Goal: Information Seeking & Learning: Learn about a topic

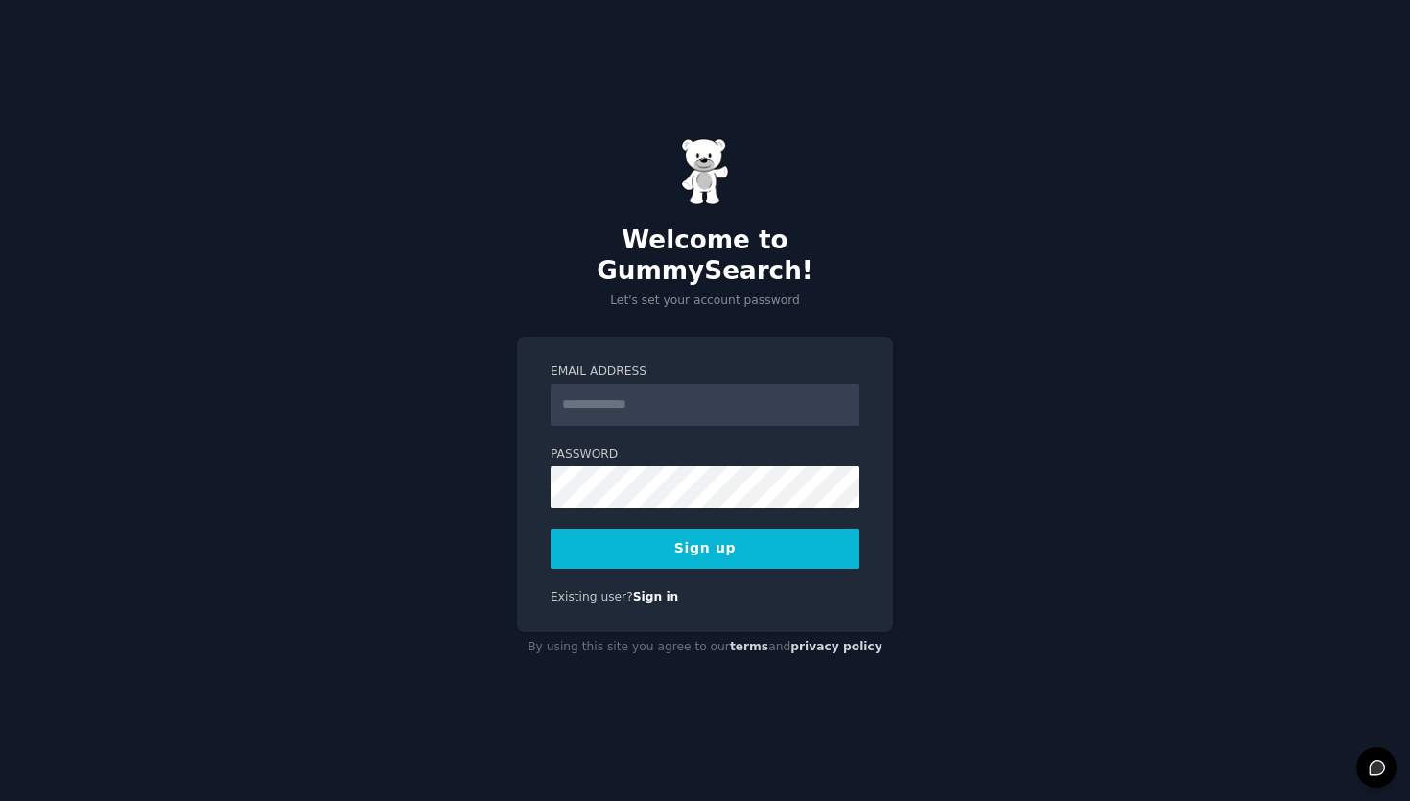
type input "**********"
click at [734, 550] on button "Sign up" at bounding box center [704, 548] width 309 height 40
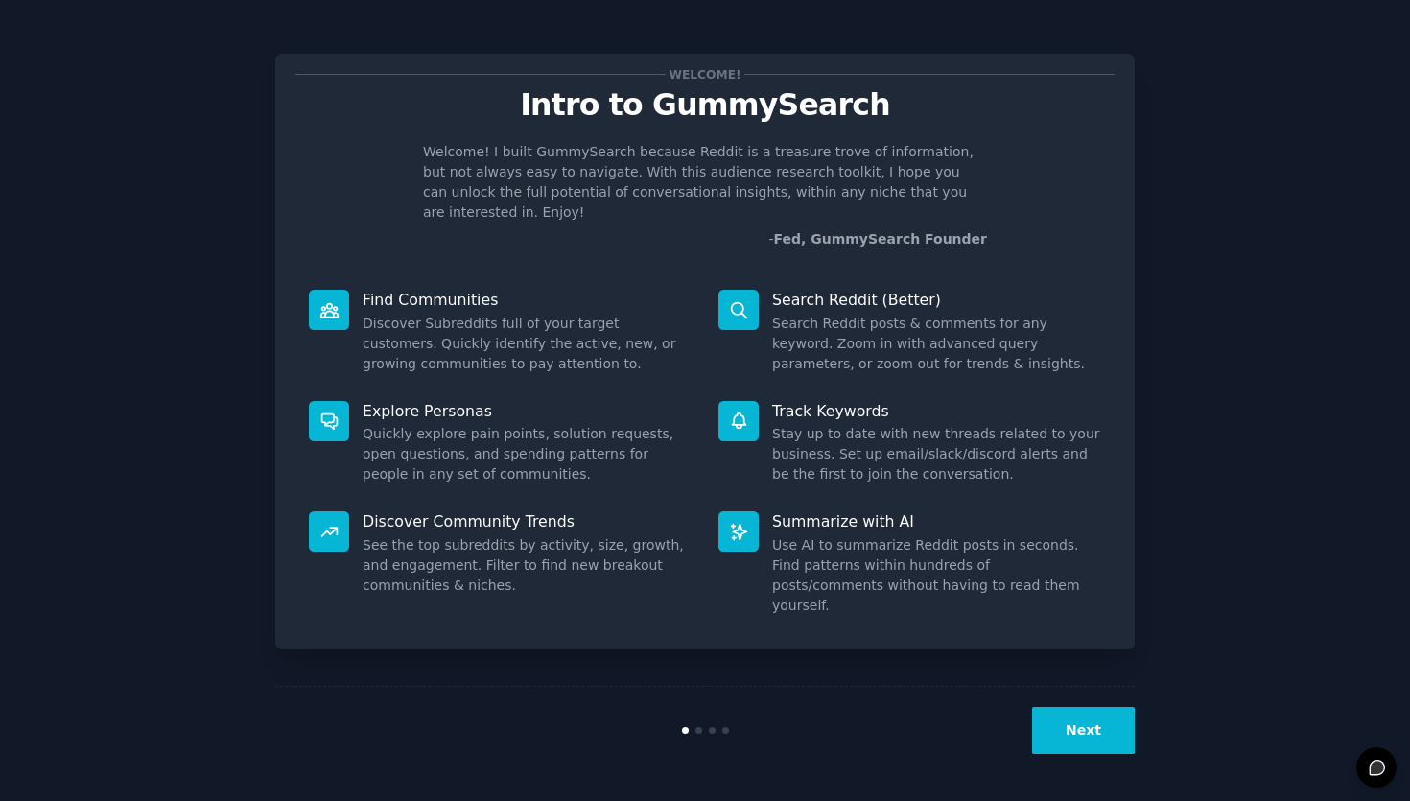
click at [1076, 735] on button "Next" at bounding box center [1083, 730] width 103 height 47
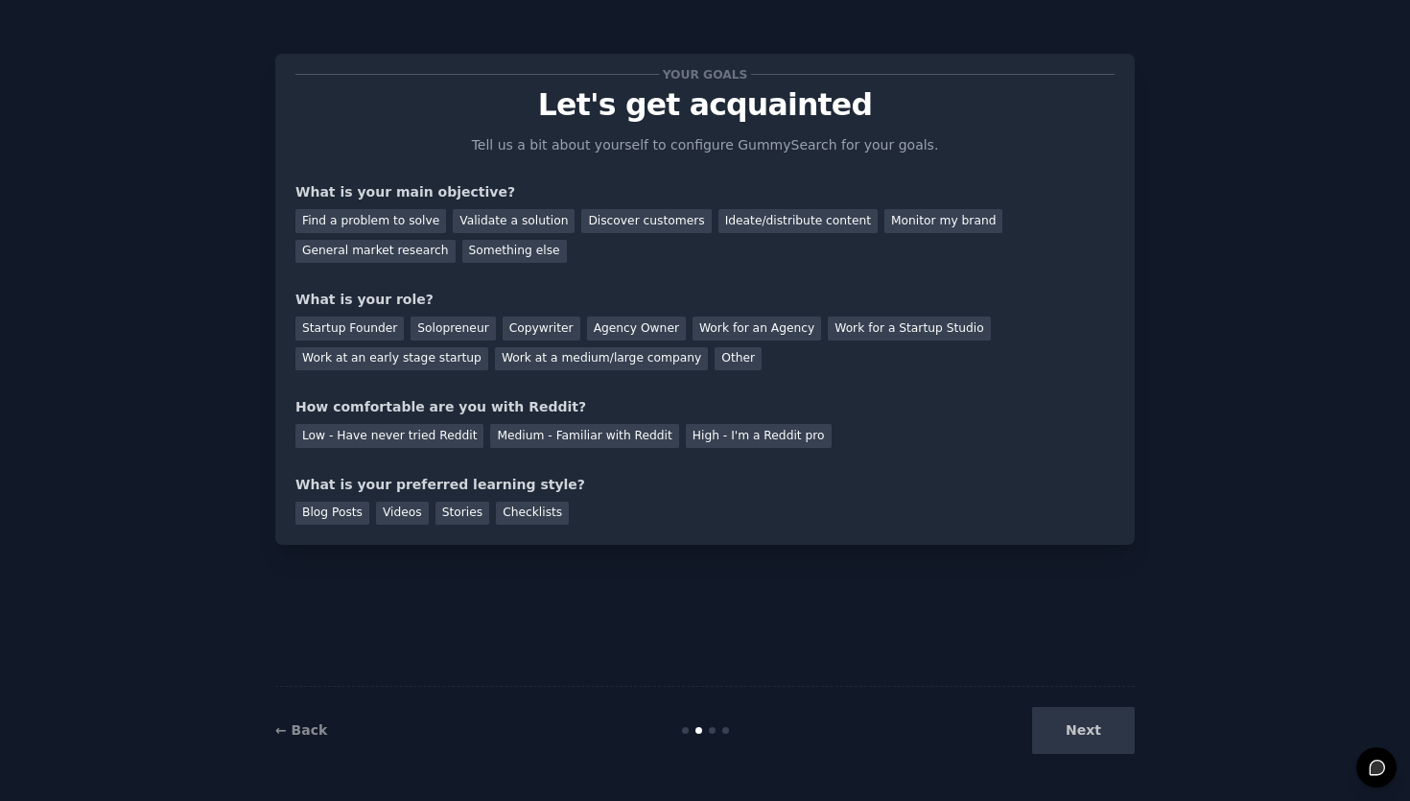
click at [1076, 737] on div "Next" at bounding box center [991, 730] width 287 height 47
click at [1077, 738] on div "Next" at bounding box center [991, 730] width 287 height 47
click at [1101, 751] on div "Next" at bounding box center [991, 730] width 287 height 47
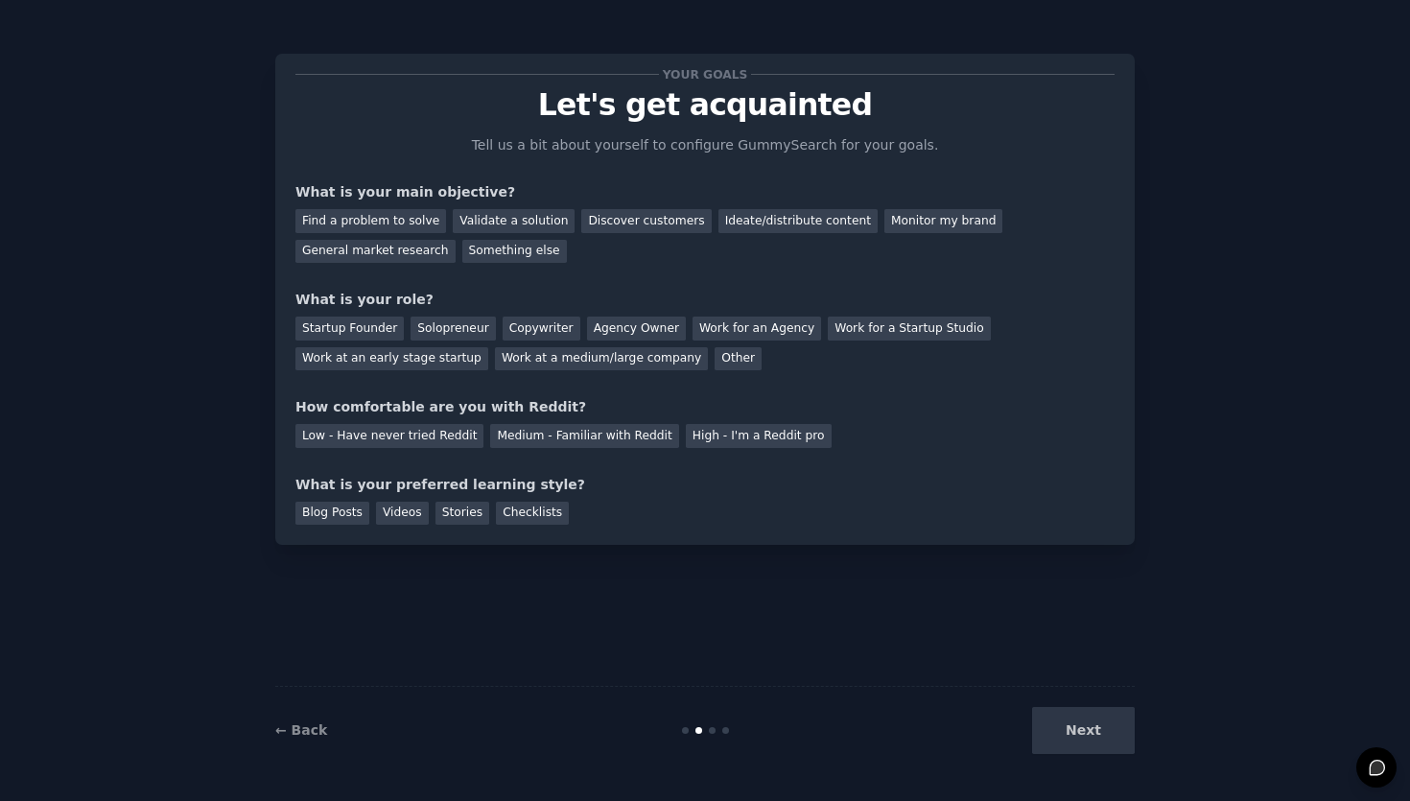
click at [1110, 745] on div "Next" at bounding box center [991, 730] width 287 height 47
click at [1110, 744] on div "Next" at bounding box center [991, 730] width 287 height 47
drag, startPoint x: 1116, startPoint y: 743, endPoint x: 1095, endPoint y: 713, distance: 36.4
click at [1116, 743] on div "Next" at bounding box center [991, 730] width 287 height 47
click at [412, 225] on div "Find a problem to solve" at bounding box center [370, 221] width 151 height 24
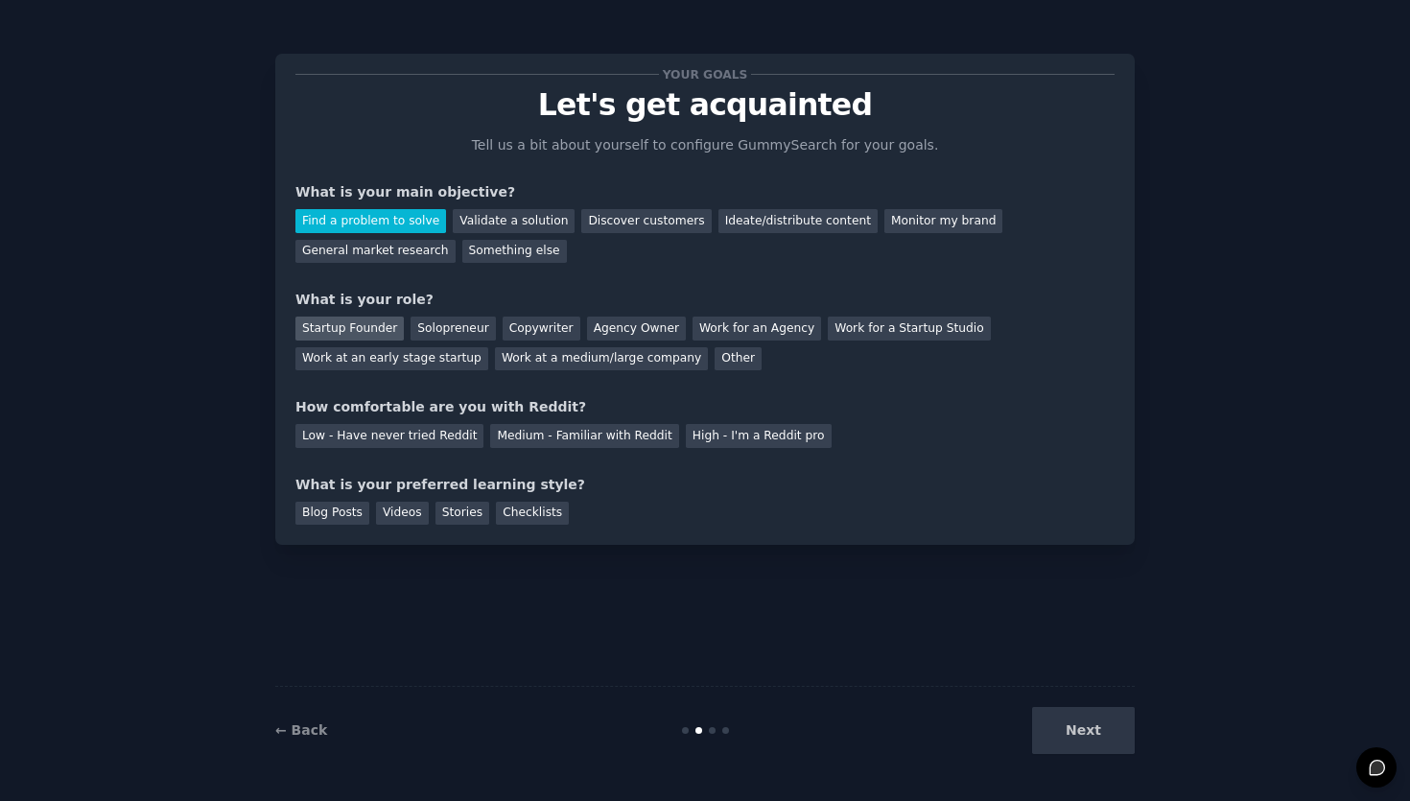
click at [340, 335] on div "Startup Founder" at bounding box center [349, 328] width 108 height 24
click at [561, 447] on div "Your goals Let's get acquainted Tell us a bit about yourself to configure Gummy…" at bounding box center [704, 299] width 819 height 451
drag, startPoint x: 558, startPoint y: 437, endPoint x: 536, endPoint y: 470, distance: 39.4
click at [558, 437] on div "Medium - Familiar with Reddit" at bounding box center [584, 436] width 188 height 24
click at [347, 514] on div "Blog Posts" at bounding box center [332, 513] width 74 height 24
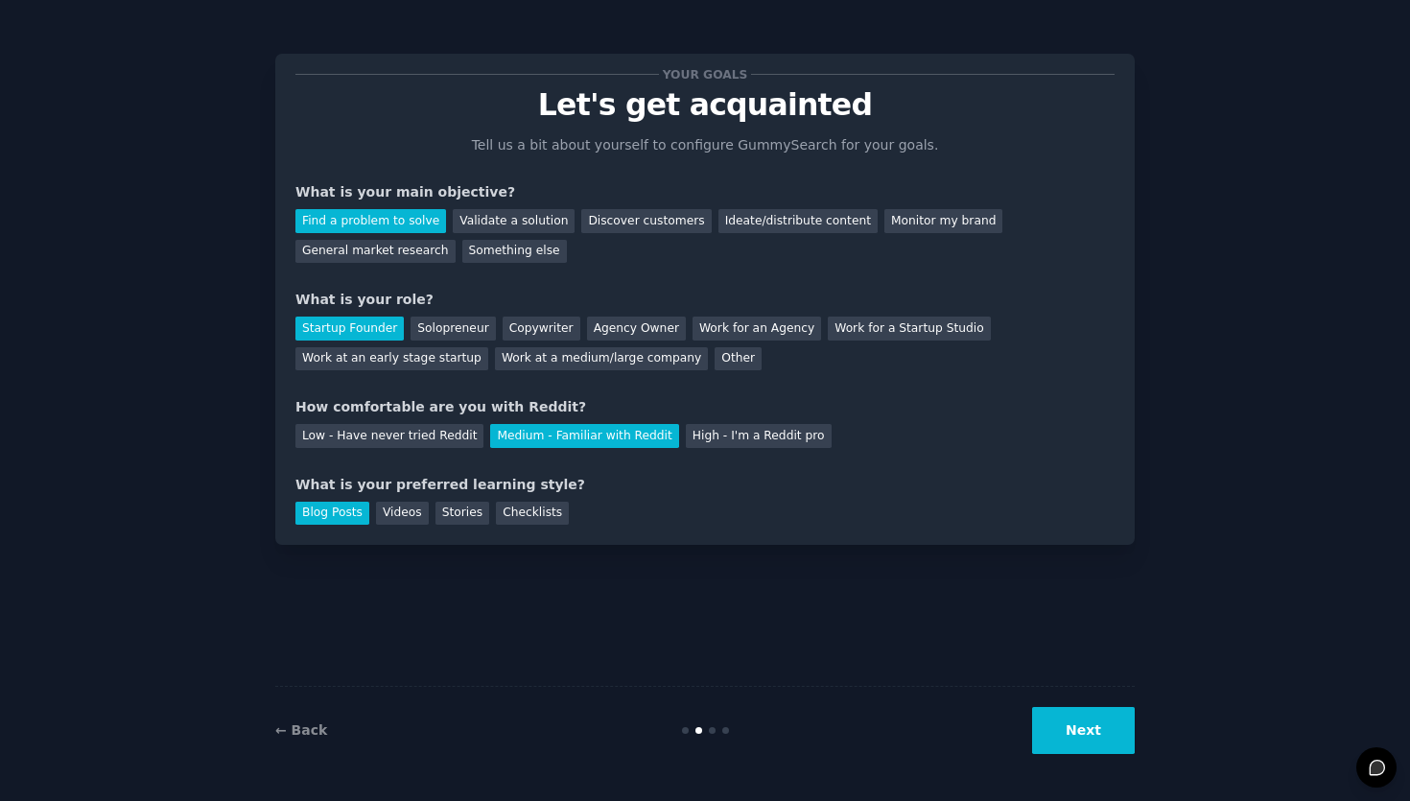
click at [1074, 729] on button "Next" at bounding box center [1083, 730] width 103 height 47
click at [1085, 734] on div "Next" at bounding box center [991, 730] width 287 height 47
click at [1086, 732] on div "Next" at bounding box center [991, 730] width 287 height 47
click at [1095, 744] on div "Next" at bounding box center [991, 730] width 287 height 47
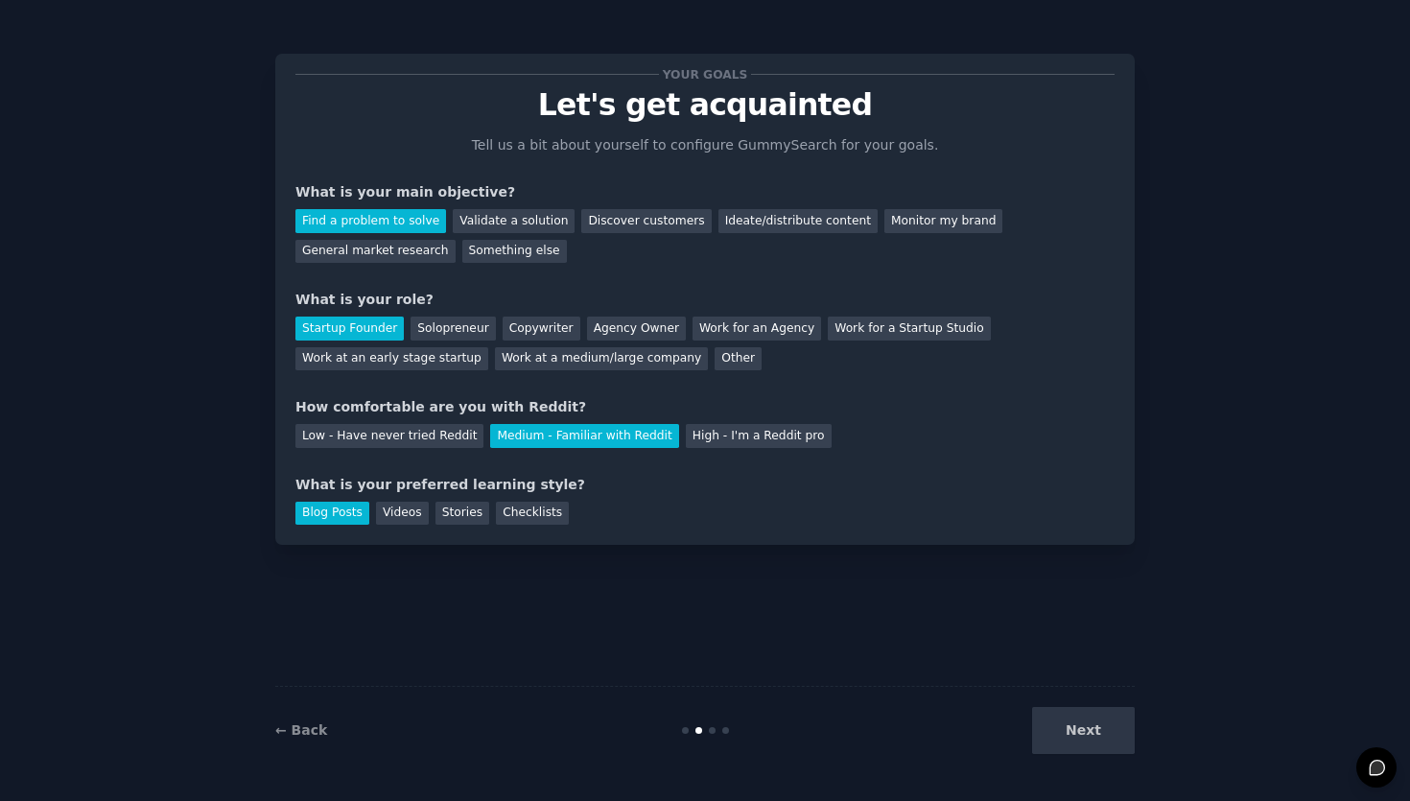
click at [1100, 734] on div "Next" at bounding box center [991, 730] width 287 height 47
click at [1101, 735] on div "Next" at bounding box center [991, 730] width 287 height 47
click at [1105, 739] on div "Next" at bounding box center [991, 730] width 287 height 47
click at [1105, 736] on div "Next" at bounding box center [991, 730] width 287 height 47
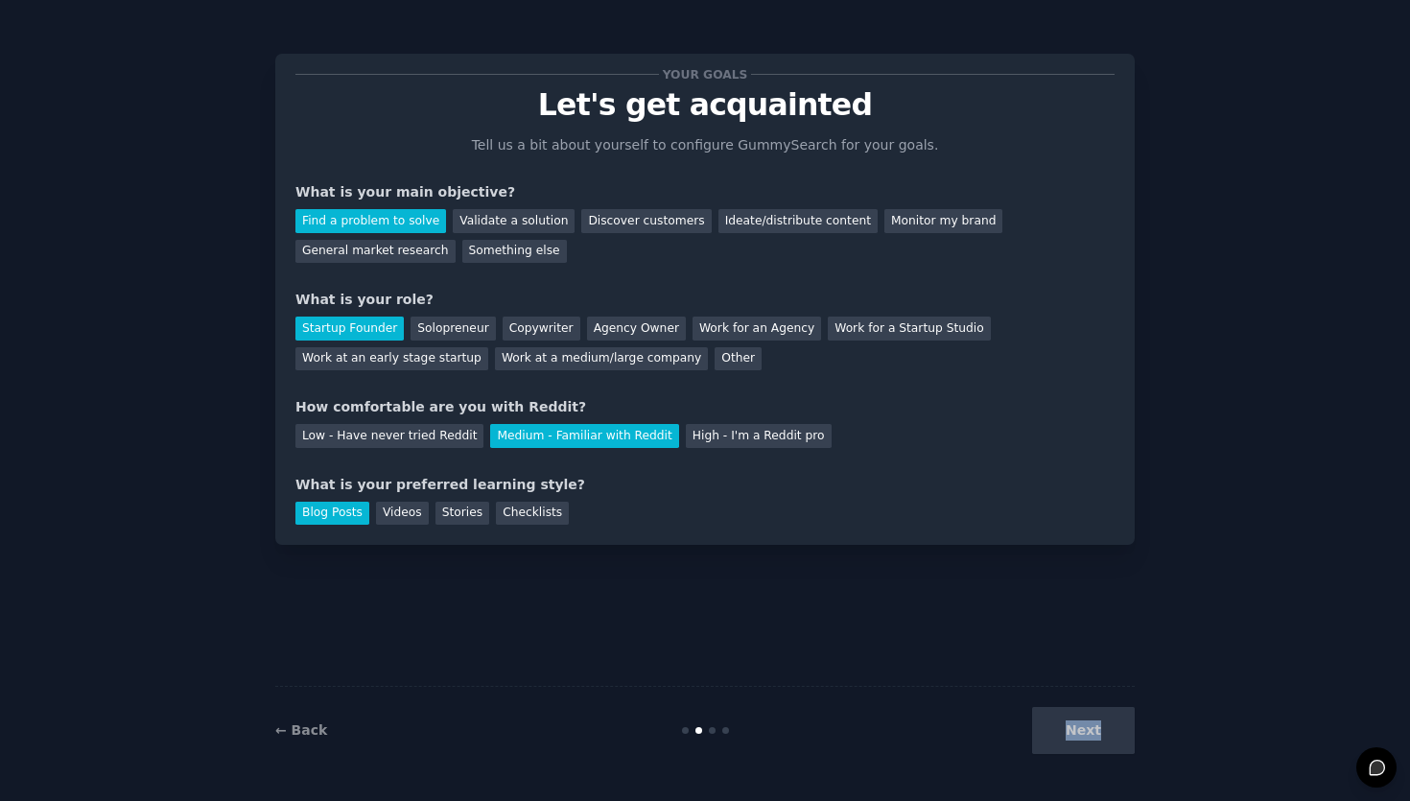
click at [1105, 736] on div "Next" at bounding box center [991, 730] width 287 height 47
click at [1104, 737] on div "Next" at bounding box center [991, 730] width 287 height 47
click at [1077, 723] on div "Next" at bounding box center [991, 730] width 287 height 47
drag, startPoint x: 1039, startPoint y: 726, endPoint x: 1049, endPoint y: 728, distance: 9.8
click at [1040, 727] on div "Next" at bounding box center [991, 730] width 287 height 47
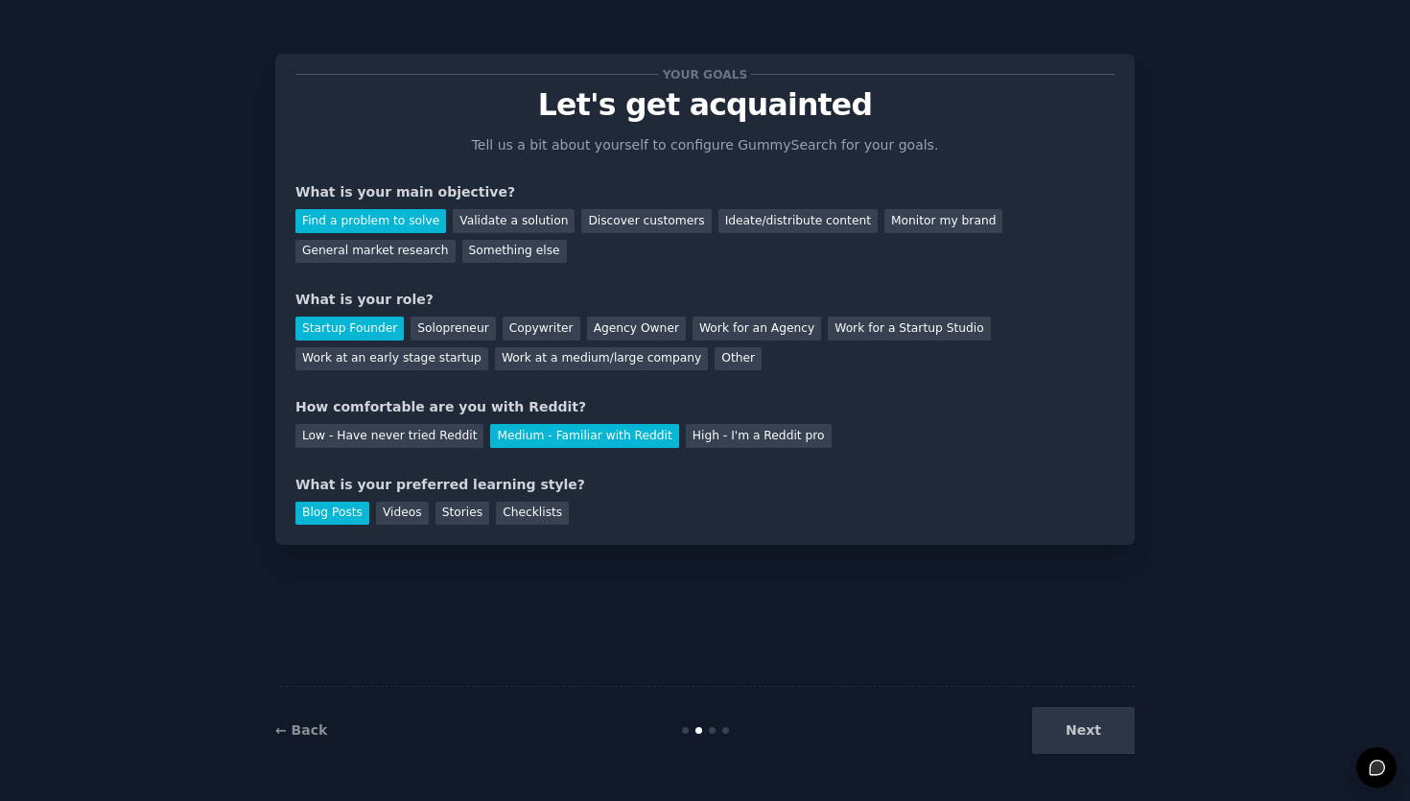
click at [1050, 729] on div "Next" at bounding box center [991, 730] width 287 height 47
click at [1054, 731] on div "Next" at bounding box center [991, 730] width 287 height 47
drag, startPoint x: 914, startPoint y: 539, endPoint x: 561, endPoint y: 538, distance: 352.9
click at [561, 538] on div "Your goals Let's get acquainted Tell us a bit about yourself to configure Gummy…" at bounding box center [704, 299] width 859 height 491
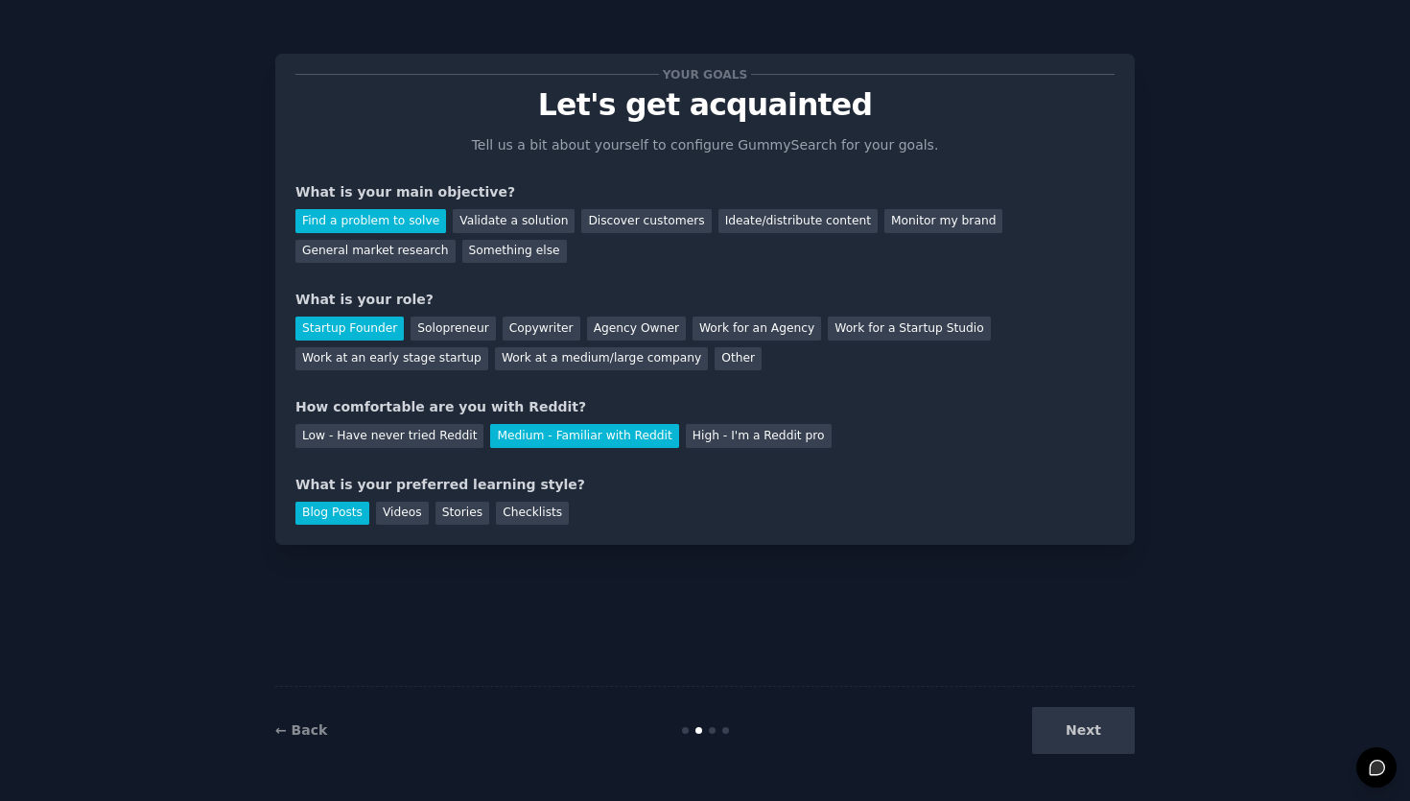
click at [1079, 734] on div "Next" at bounding box center [991, 730] width 287 height 47
click at [1081, 734] on div "Next" at bounding box center [991, 730] width 287 height 47
click at [734, 437] on div "High - I'm a Reddit pro" at bounding box center [759, 436] width 146 height 24
click at [596, 419] on div "Low - Have never tried Reddit Medium - Familiar with Reddit High - I'm a Reddit…" at bounding box center [704, 432] width 819 height 31
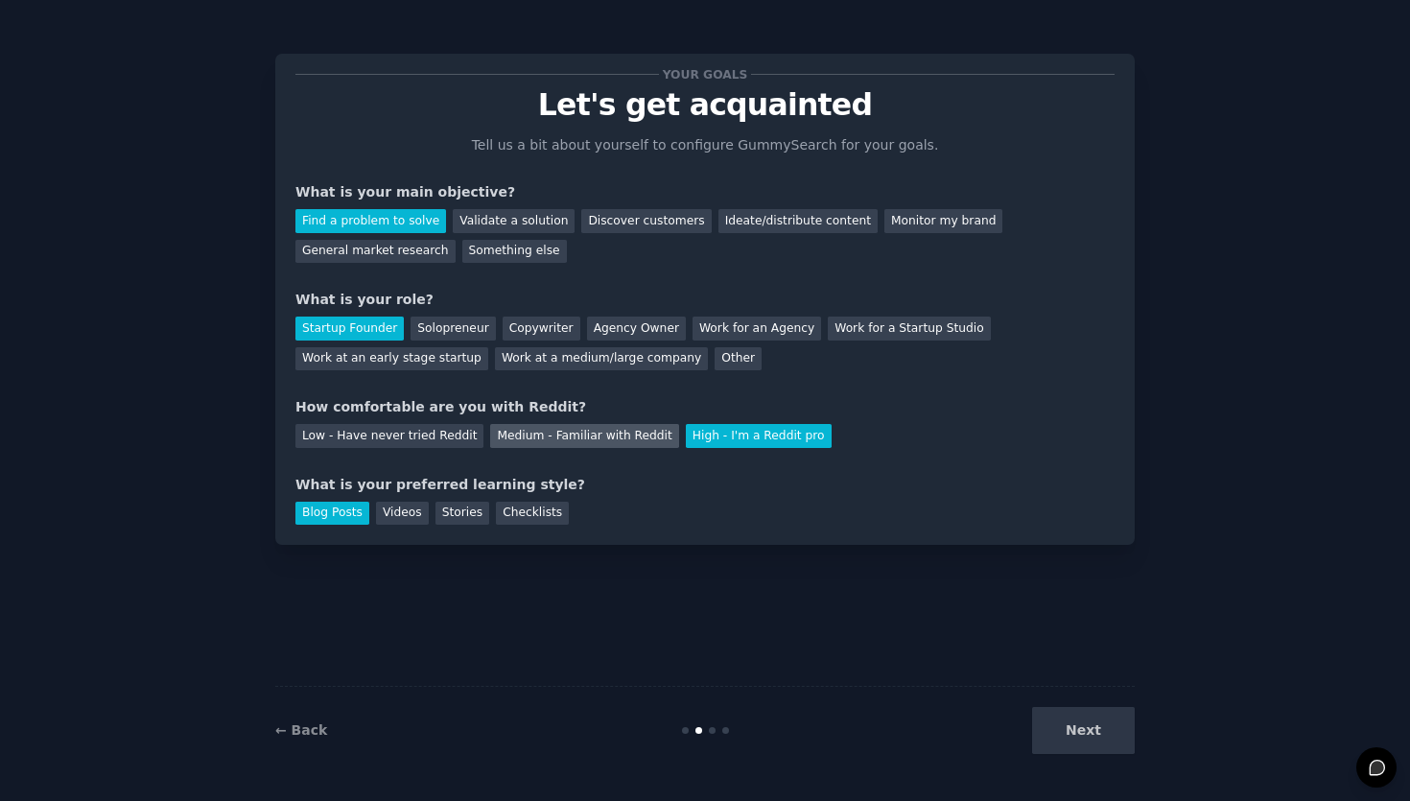
click at [600, 433] on div "Medium - Familiar with Reddit" at bounding box center [584, 436] width 188 height 24
click at [1071, 741] on div "Next" at bounding box center [991, 730] width 287 height 47
click at [1083, 737] on div "Next" at bounding box center [991, 730] width 287 height 47
click at [1084, 738] on div "Next" at bounding box center [991, 730] width 287 height 47
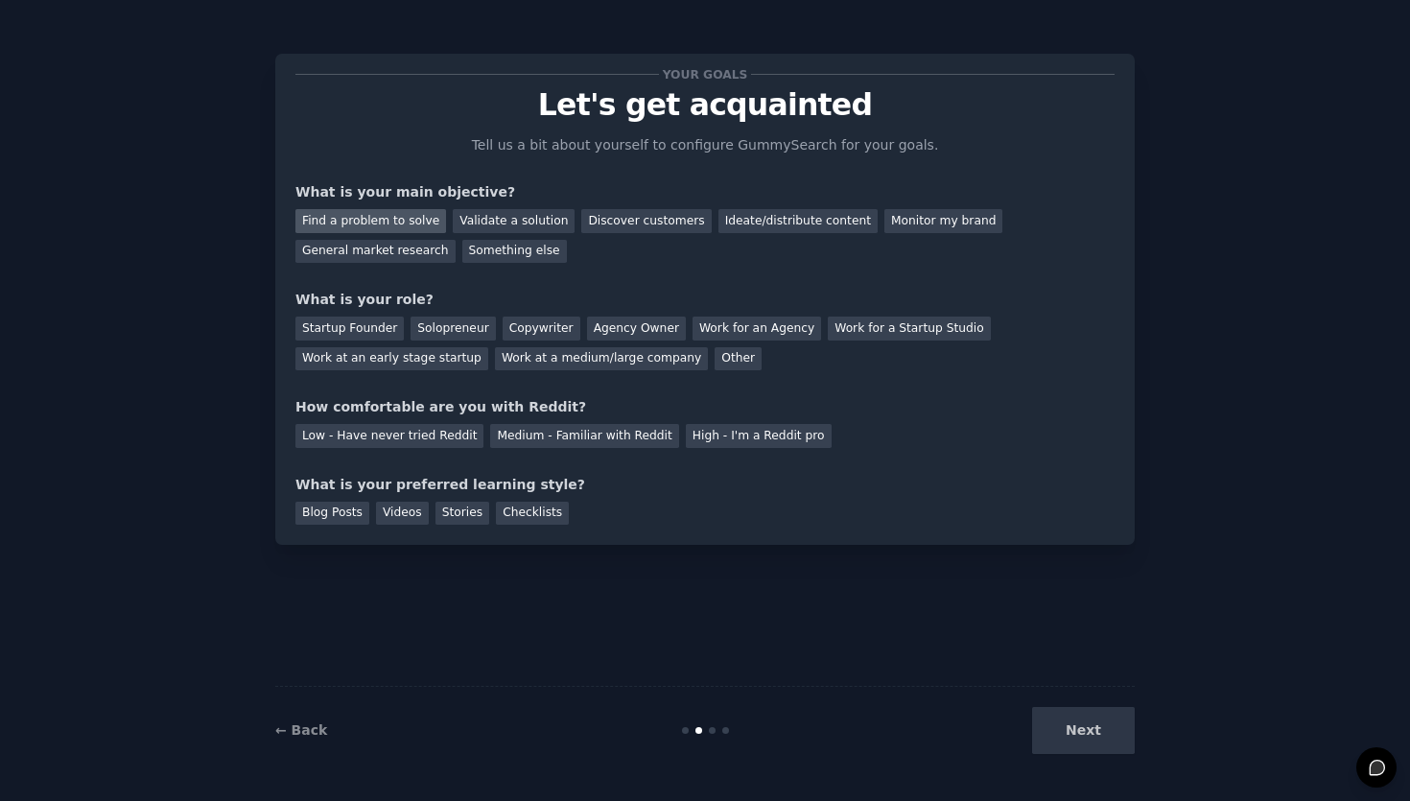
click at [383, 226] on div "Find a problem to solve" at bounding box center [370, 221] width 151 height 24
click at [384, 334] on div "Startup Founder" at bounding box center [349, 328] width 108 height 24
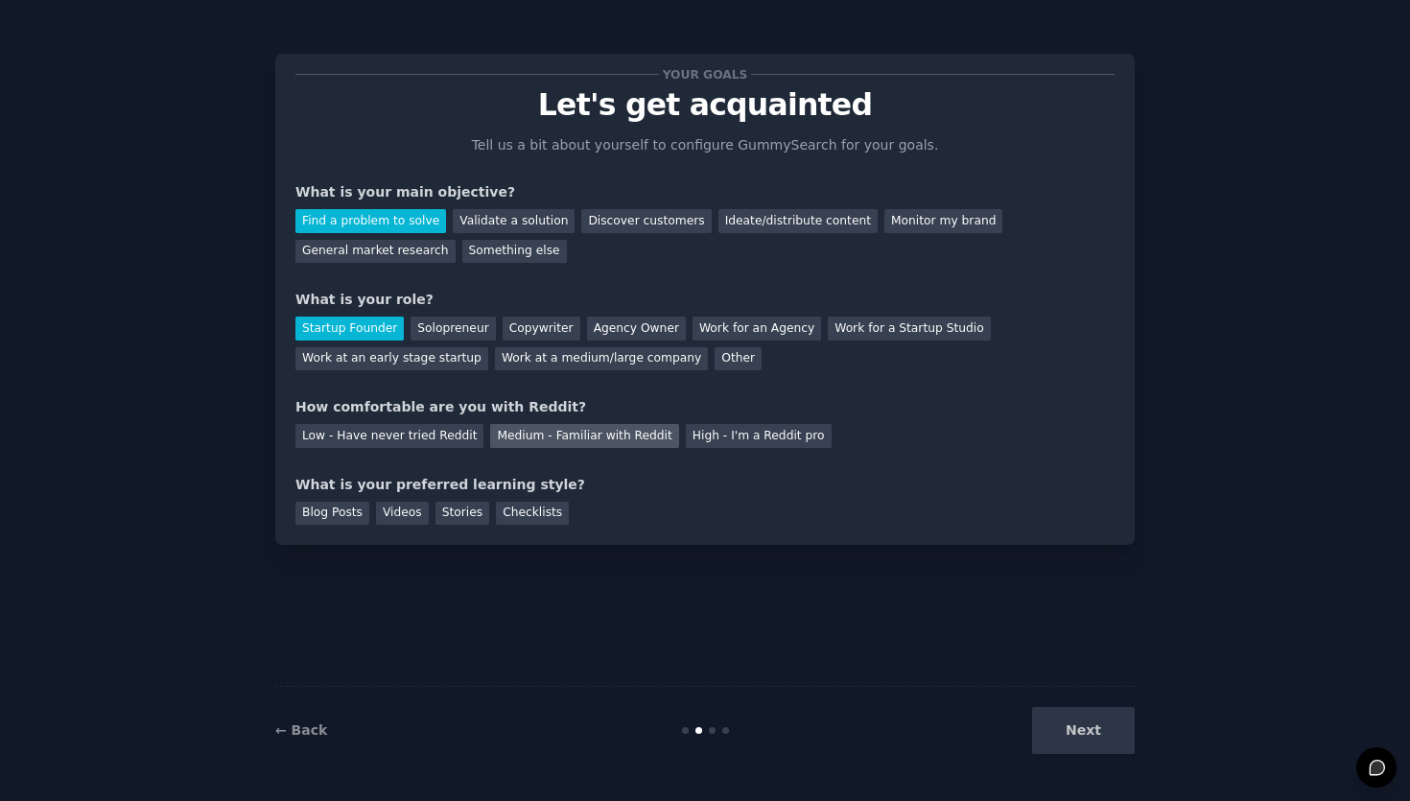
click at [562, 433] on div "Medium - Familiar with Reddit" at bounding box center [584, 436] width 188 height 24
click at [510, 524] on div "Checklists" at bounding box center [532, 513] width 73 height 24
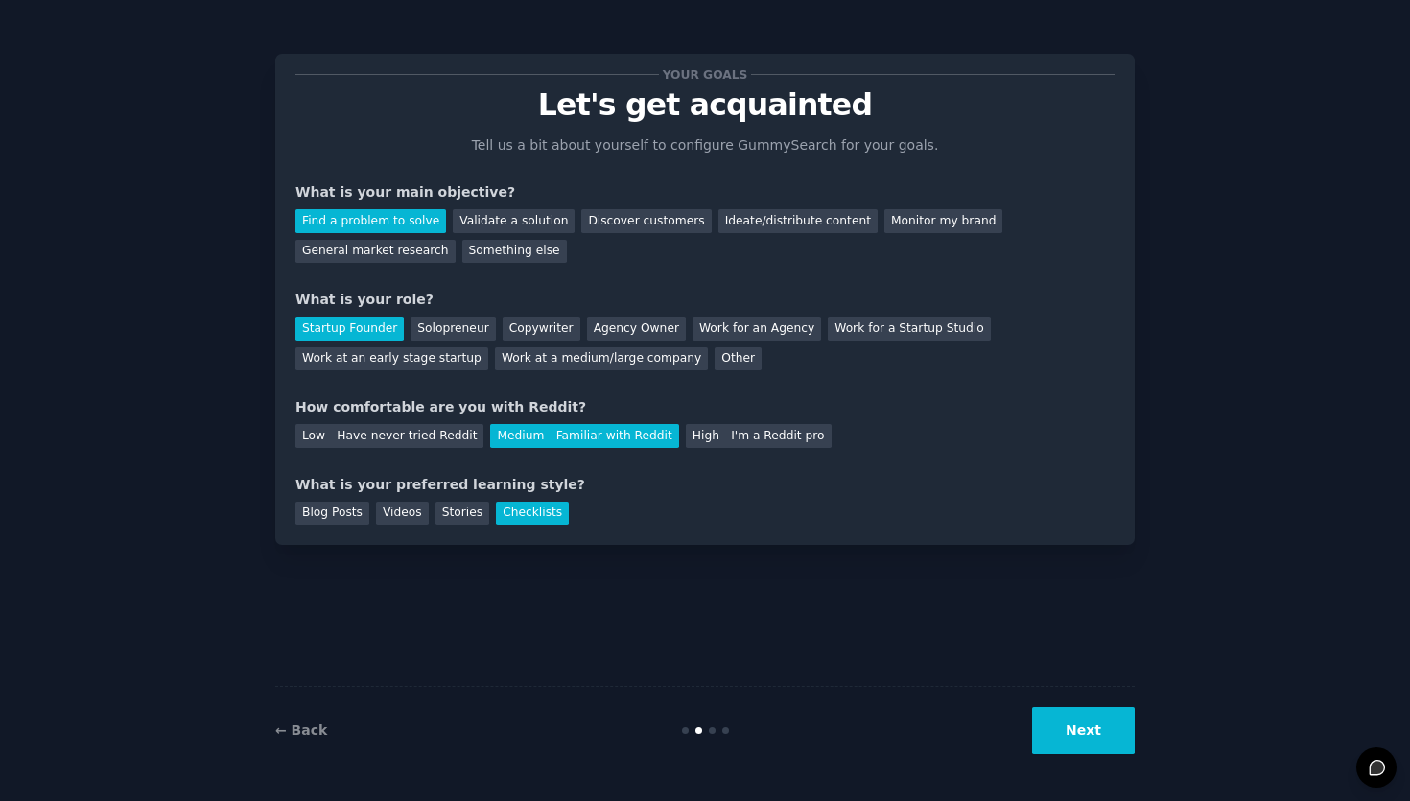
click at [1065, 753] on button "Next" at bounding box center [1083, 730] width 103 height 47
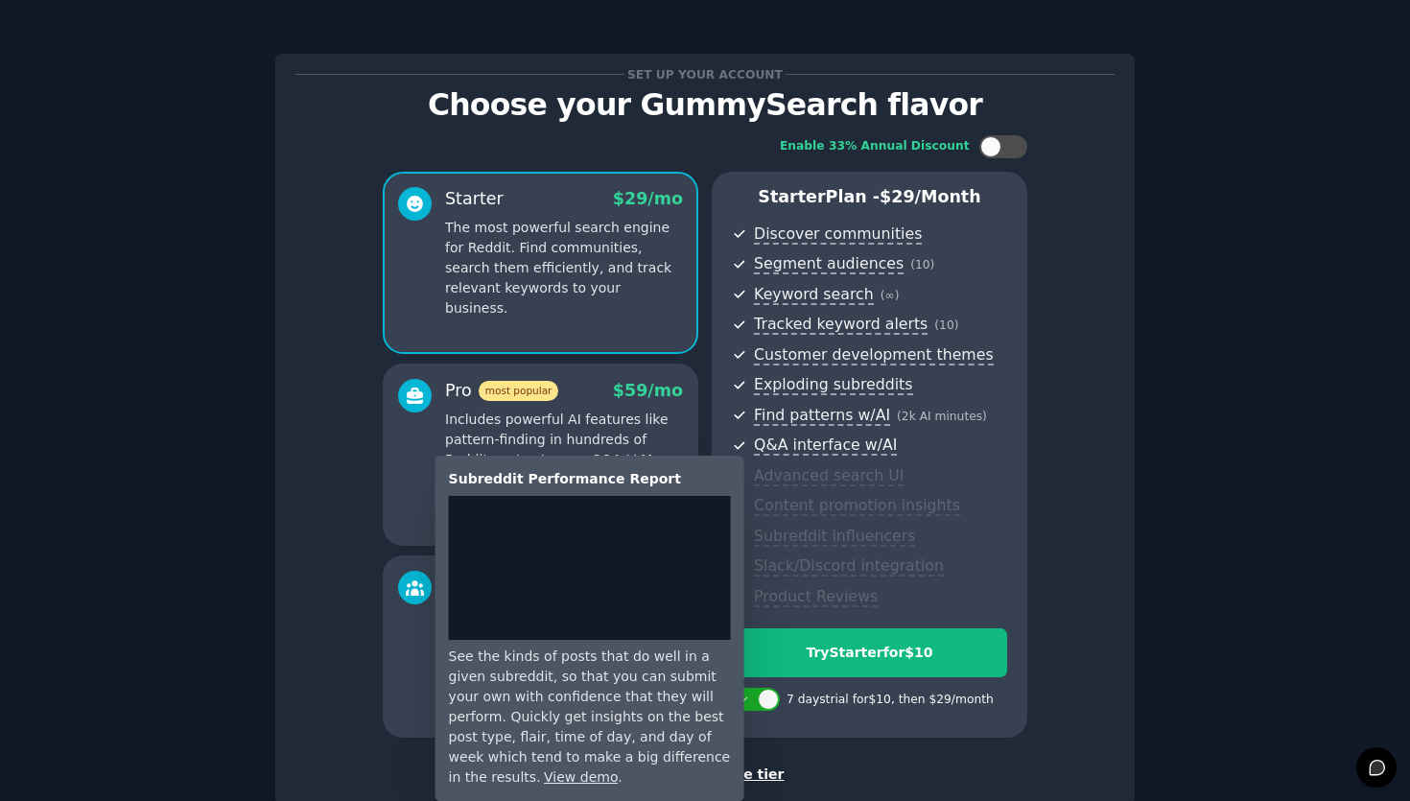
scroll to position [119, 0]
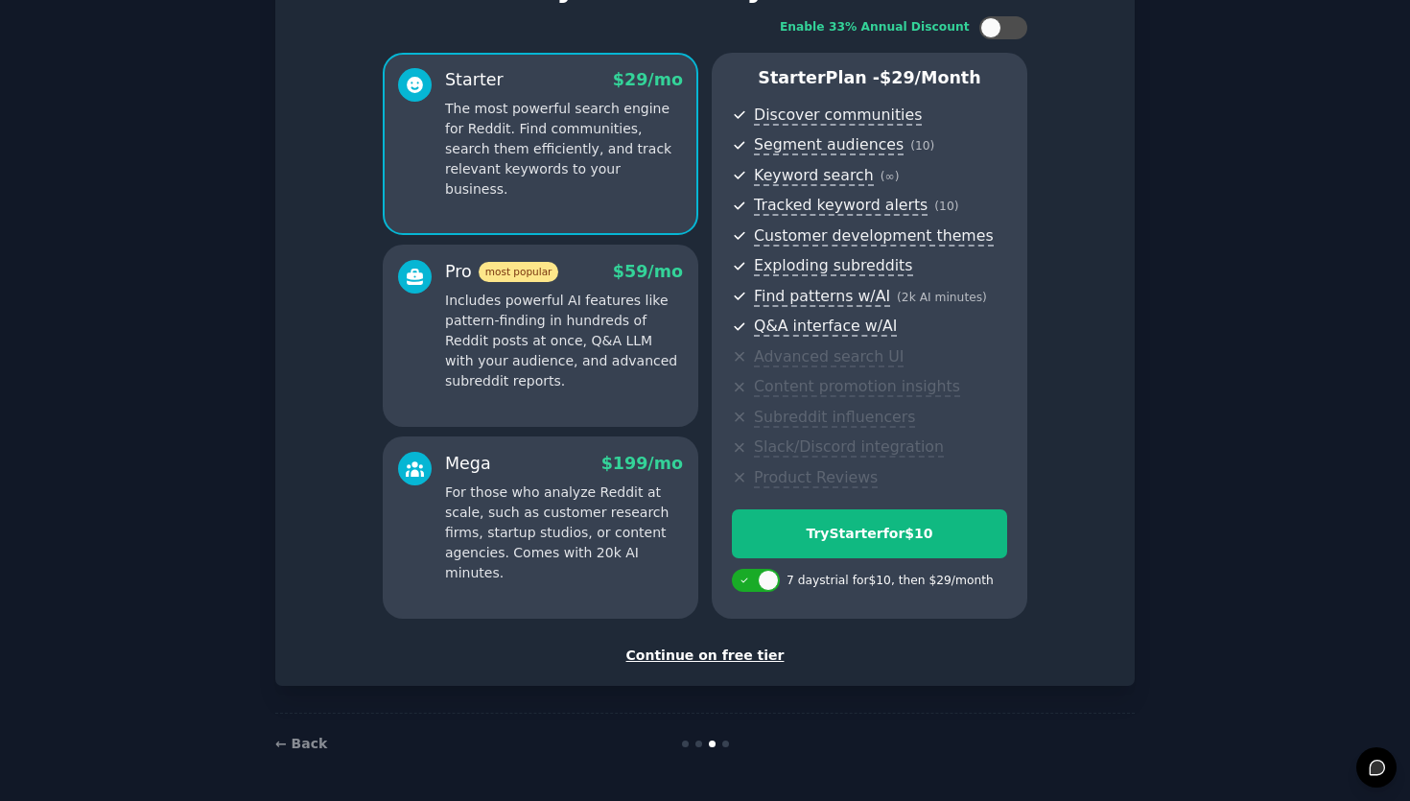
click at [741, 656] on div "Continue on free tier" at bounding box center [704, 655] width 819 height 20
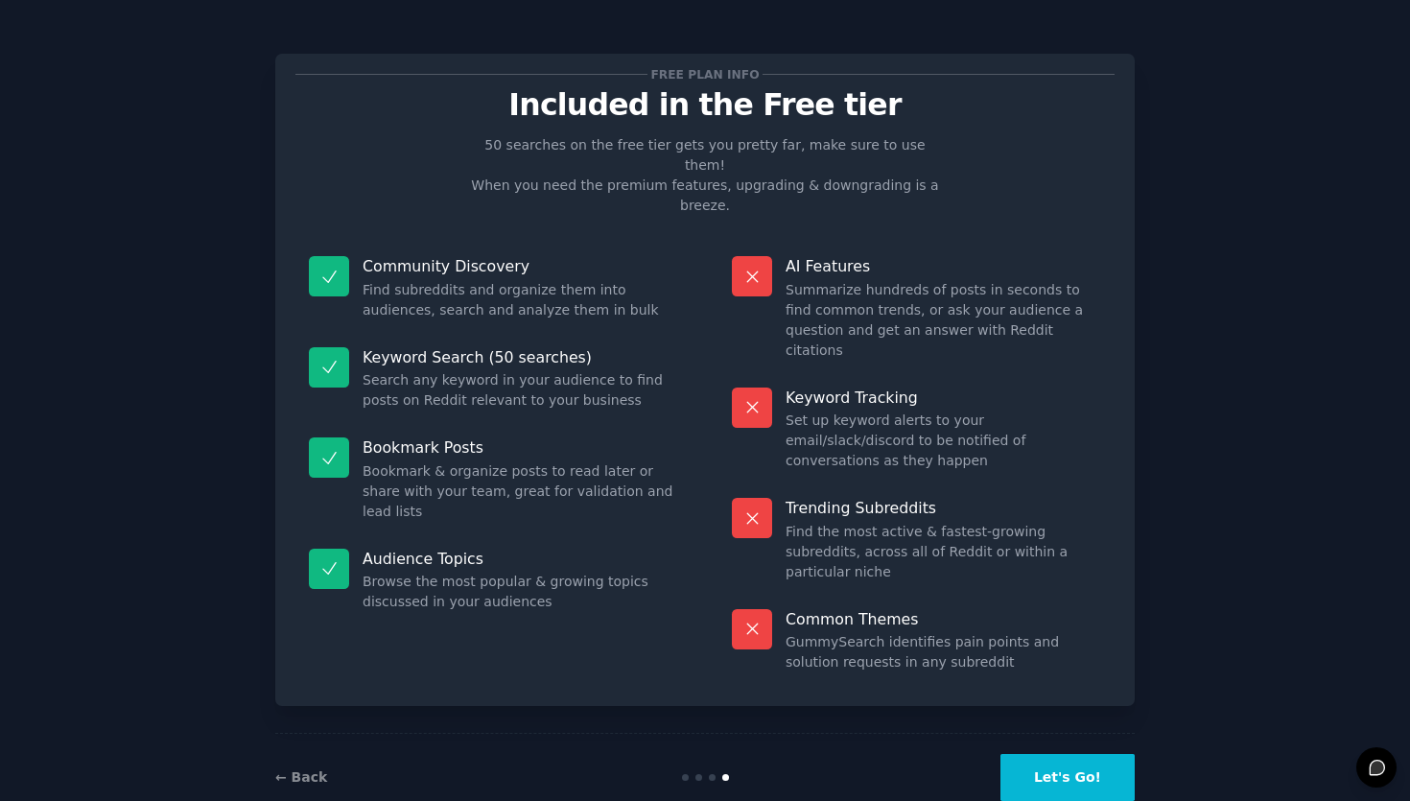
click at [1068, 754] on button "Let's Go!" at bounding box center [1067, 777] width 134 height 47
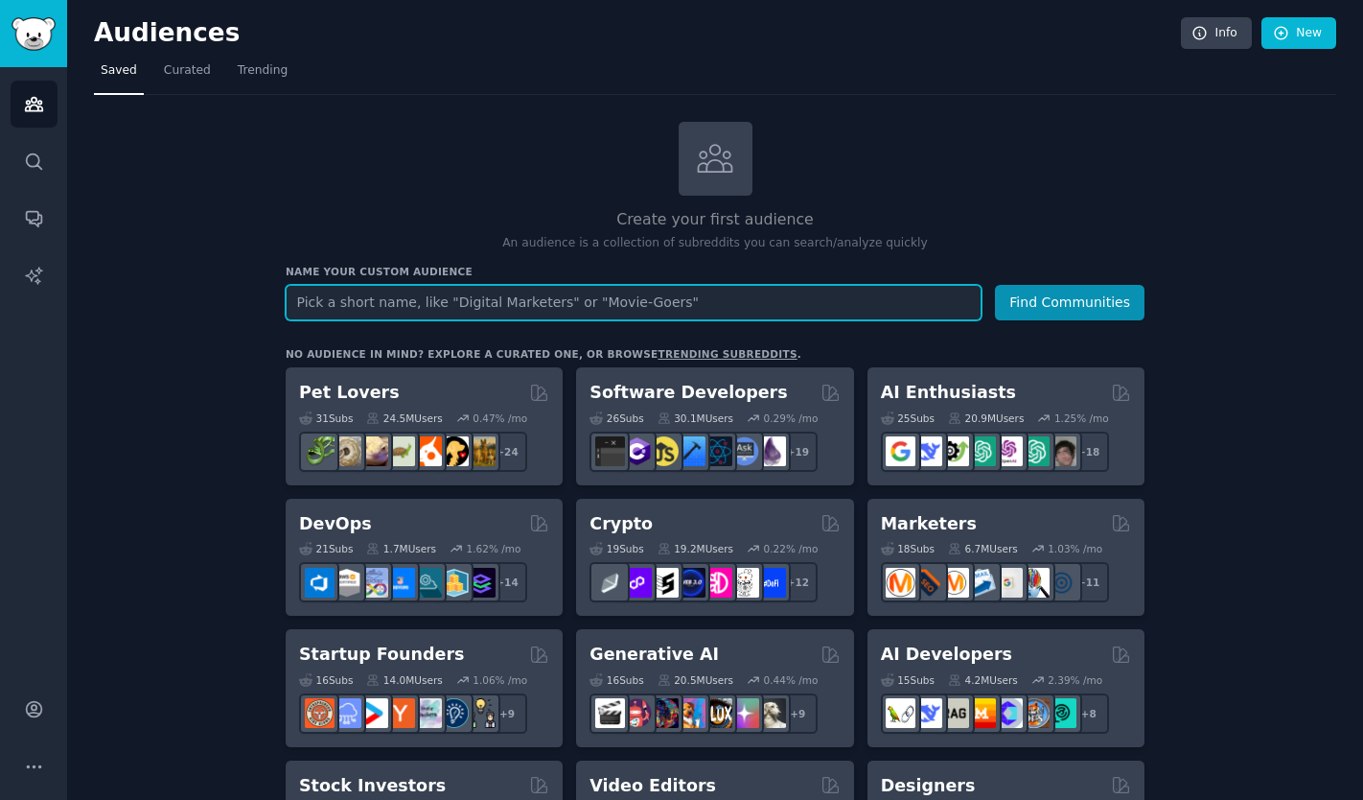
paste input "portable blender"
type input "portable blender"
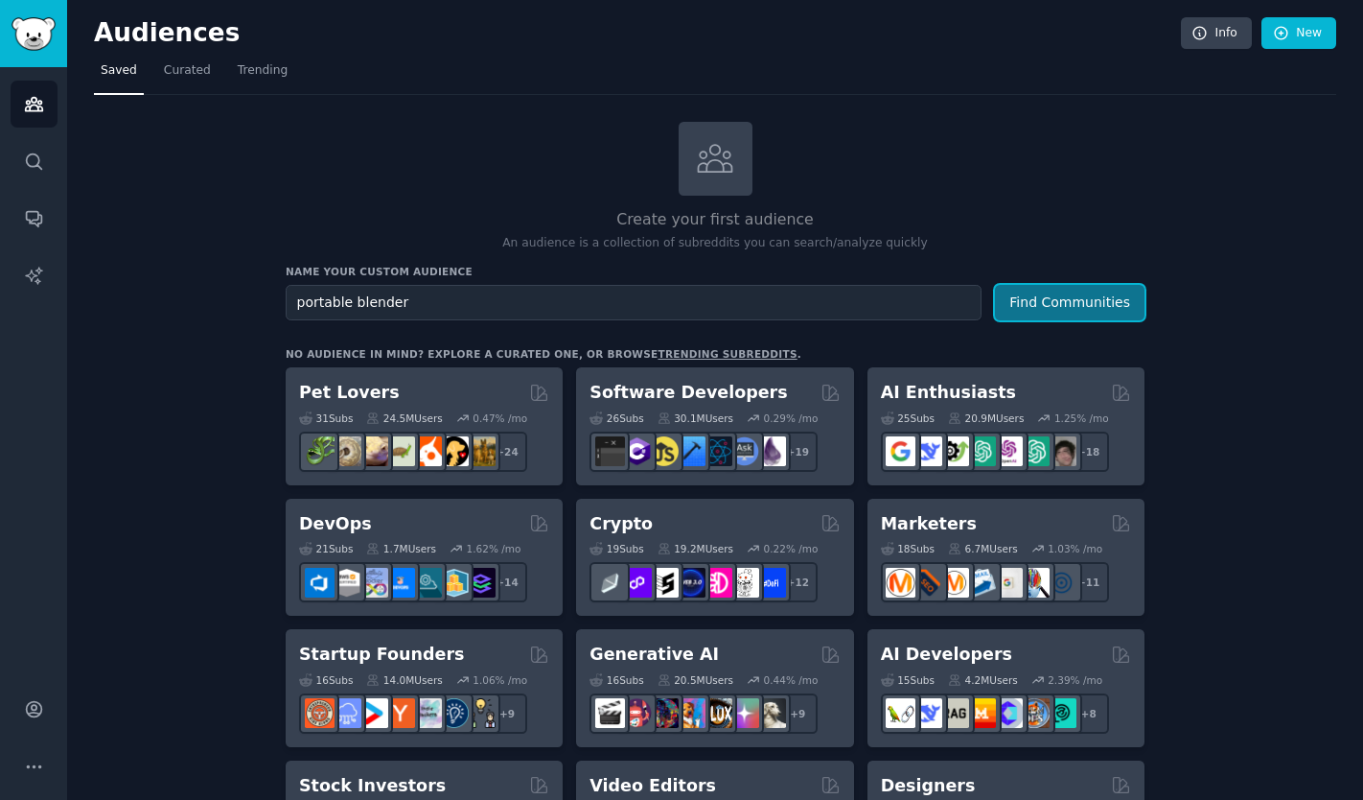
click at [1058, 307] on button "Find Communities" at bounding box center [1070, 302] width 150 height 35
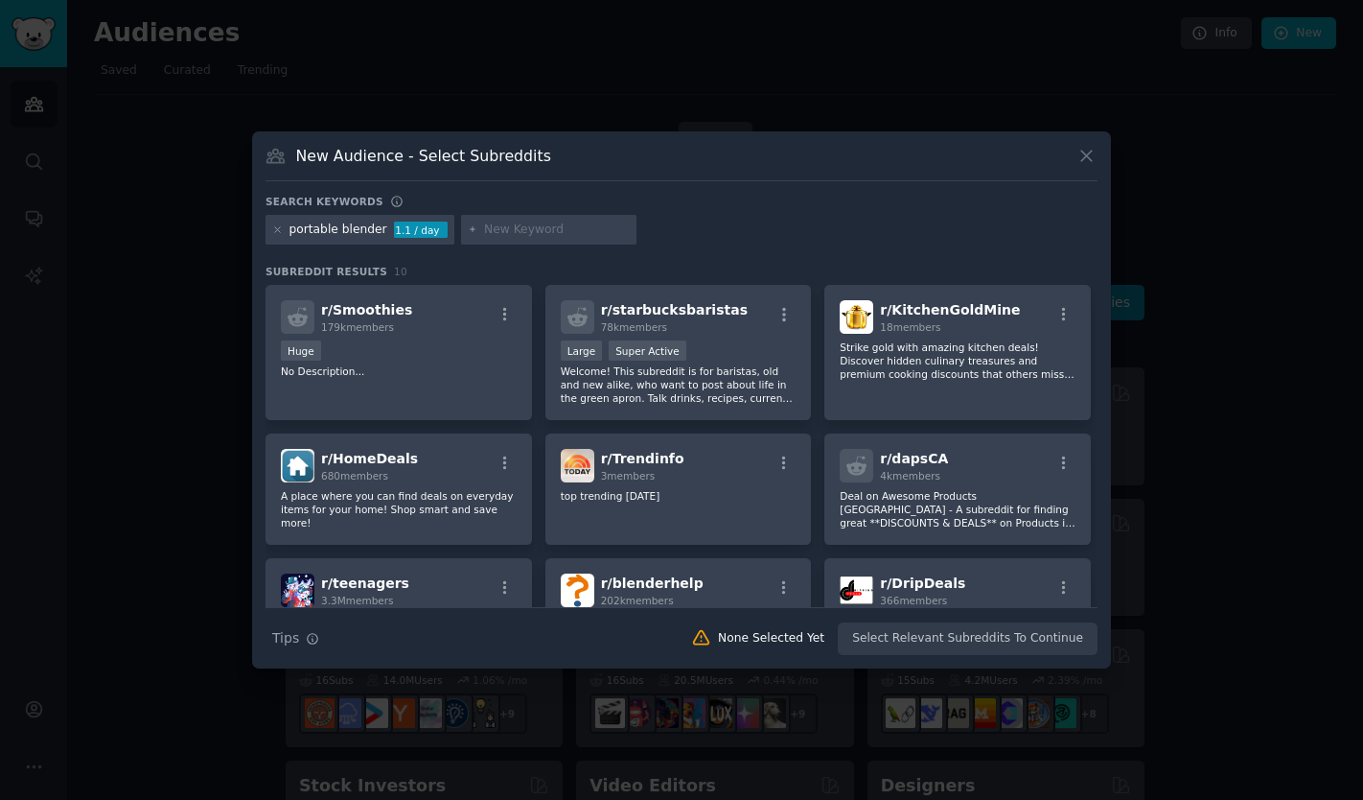
click at [1084, 165] on button at bounding box center [1087, 156] width 22 height 22
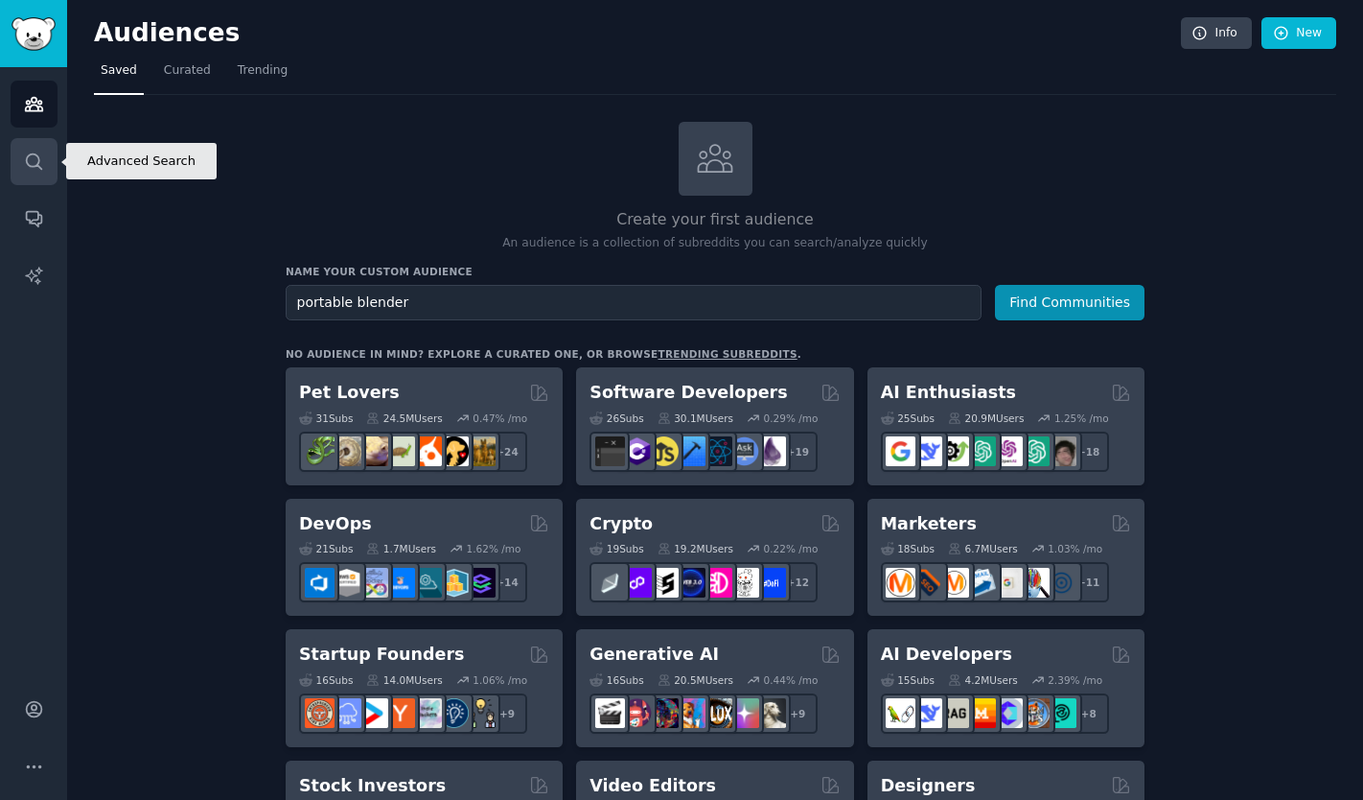
click at [47, 169] on link "Search" at bounding box center [34, 161] width 47 height 47
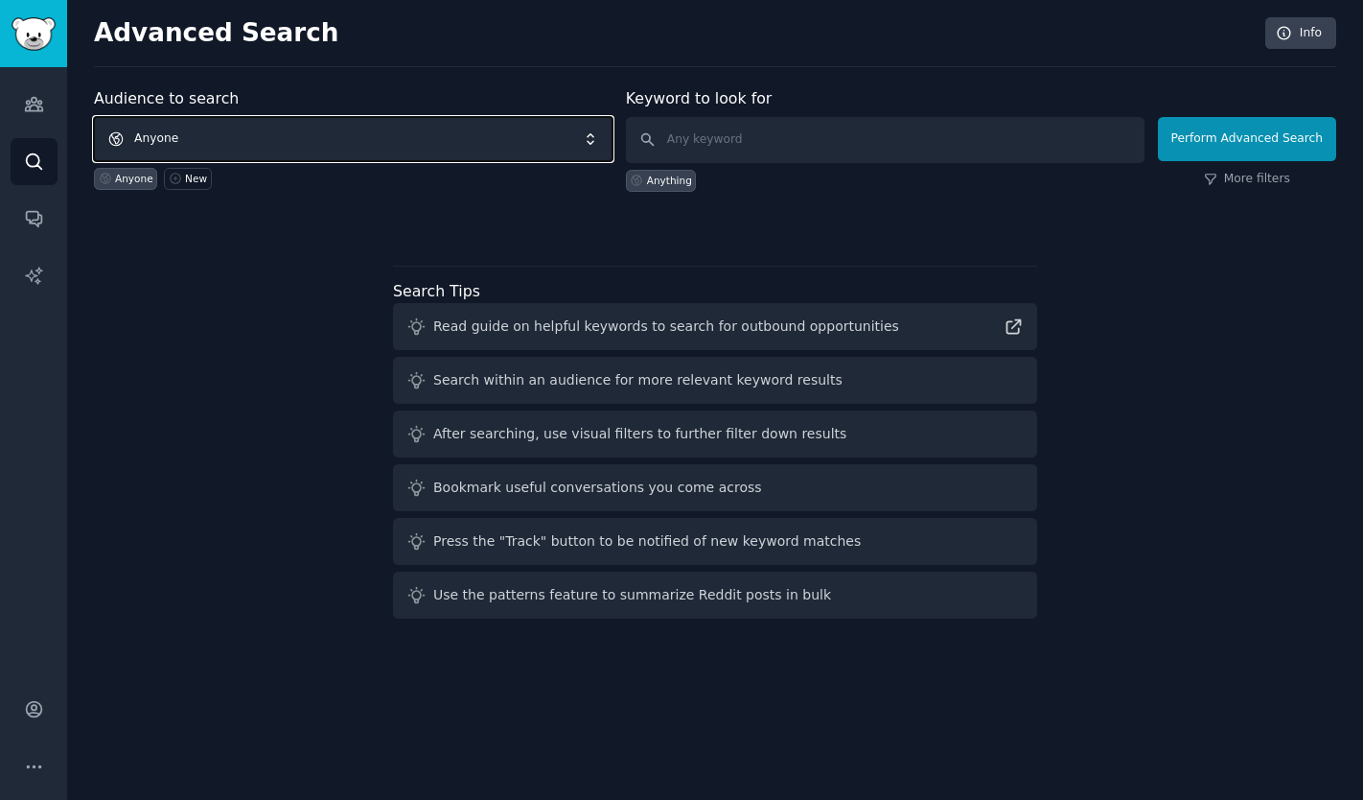
click at [323, 145] on span "Anyone" at bounding box center [353, 139] width 519 height 44
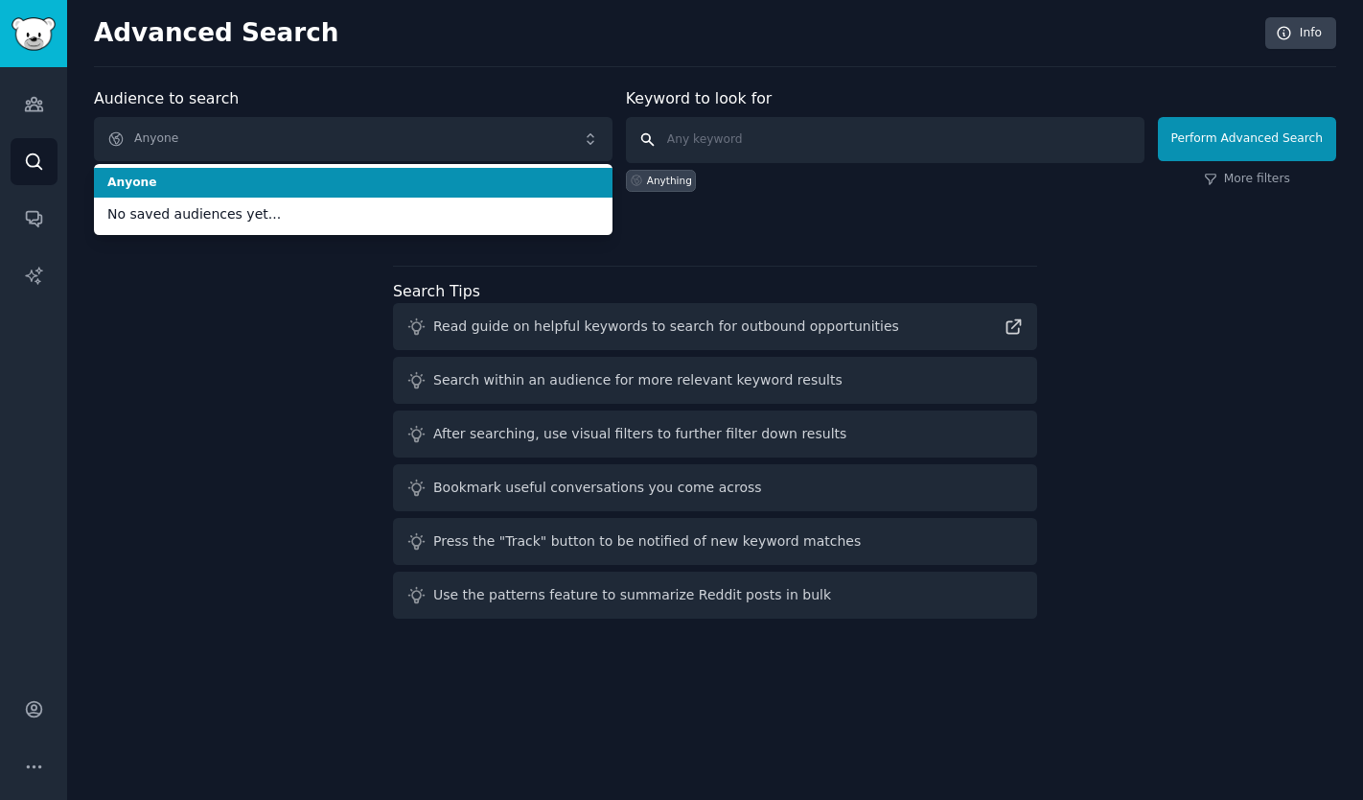
click at [789, 152] on input "text" at bounding box center [885, 140] width 519 height 46
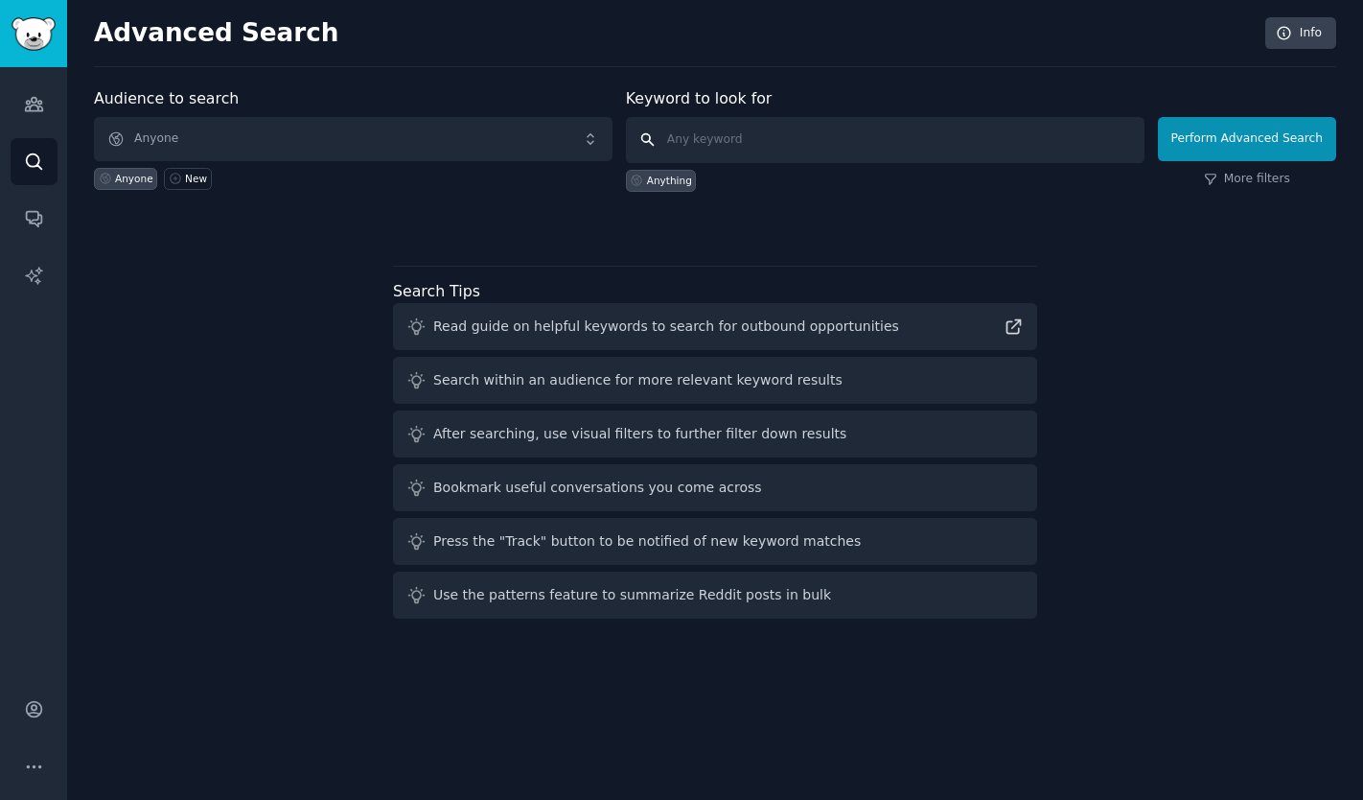
paste input "portable blender"
type input "portable blender"
click at [1203, 146] on button "Perform Advanced Search" at bounding box center [1247, 139] width 178 height 44
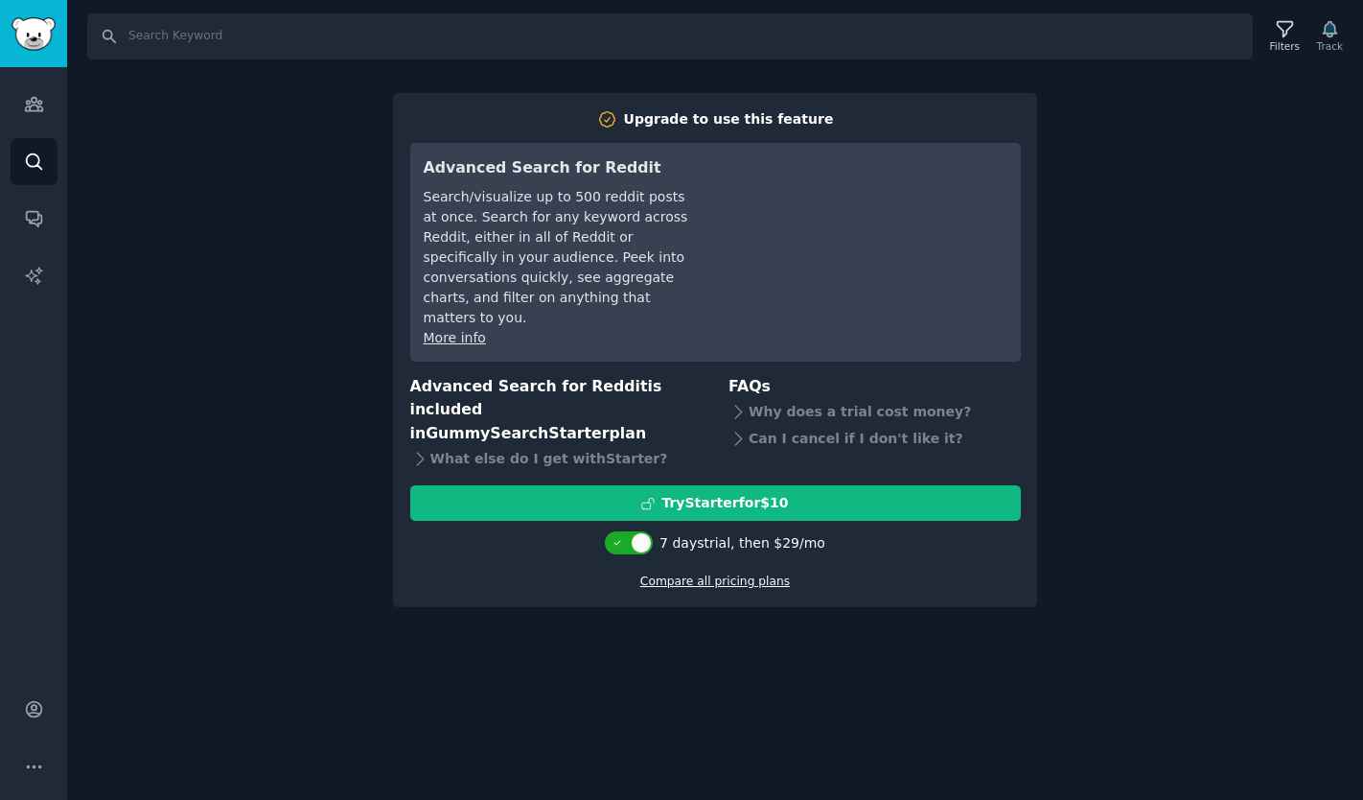
click at [741, 574] on link "Compare all pricing plans" at bounding box center [716, 580] width 150 height 13
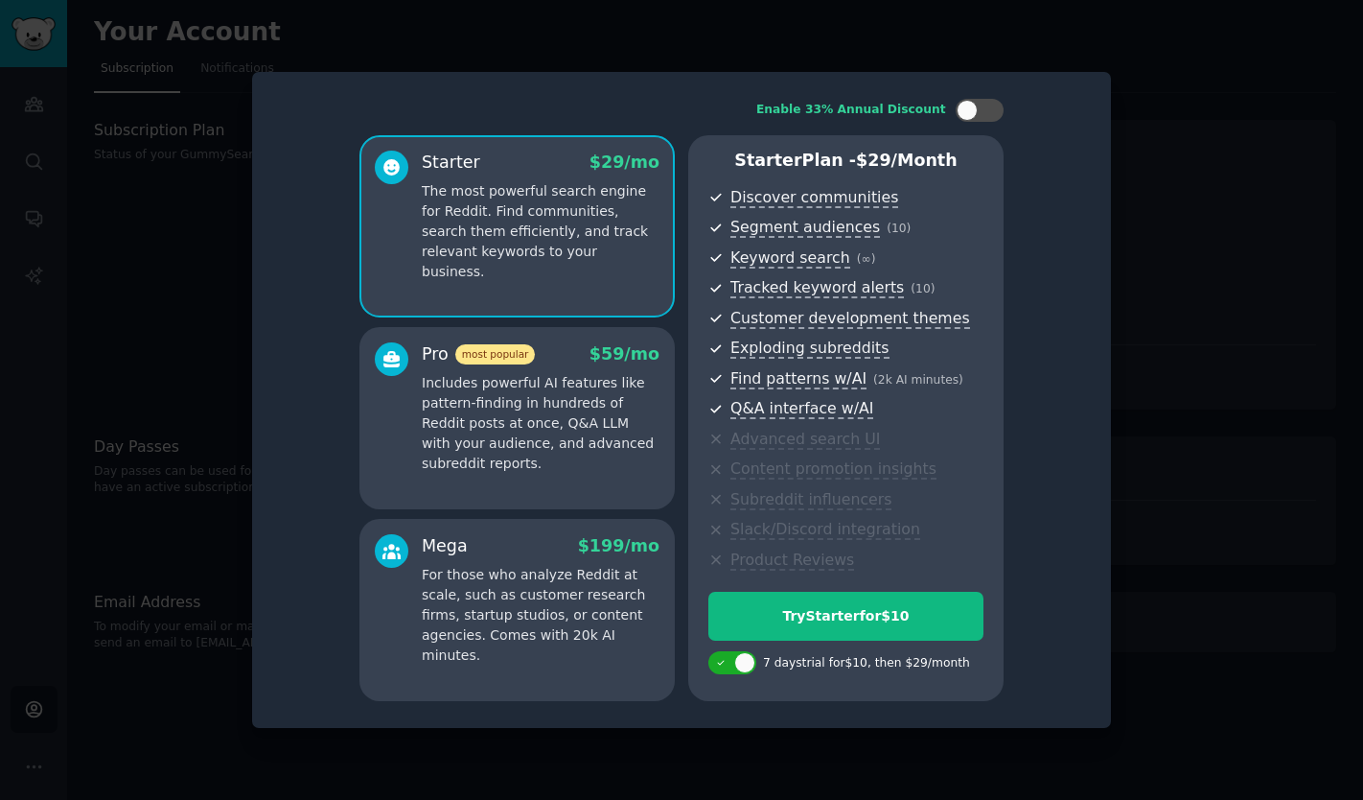
click at [59, 342] on div at bounding box center [681, 400] width 1363 height 800
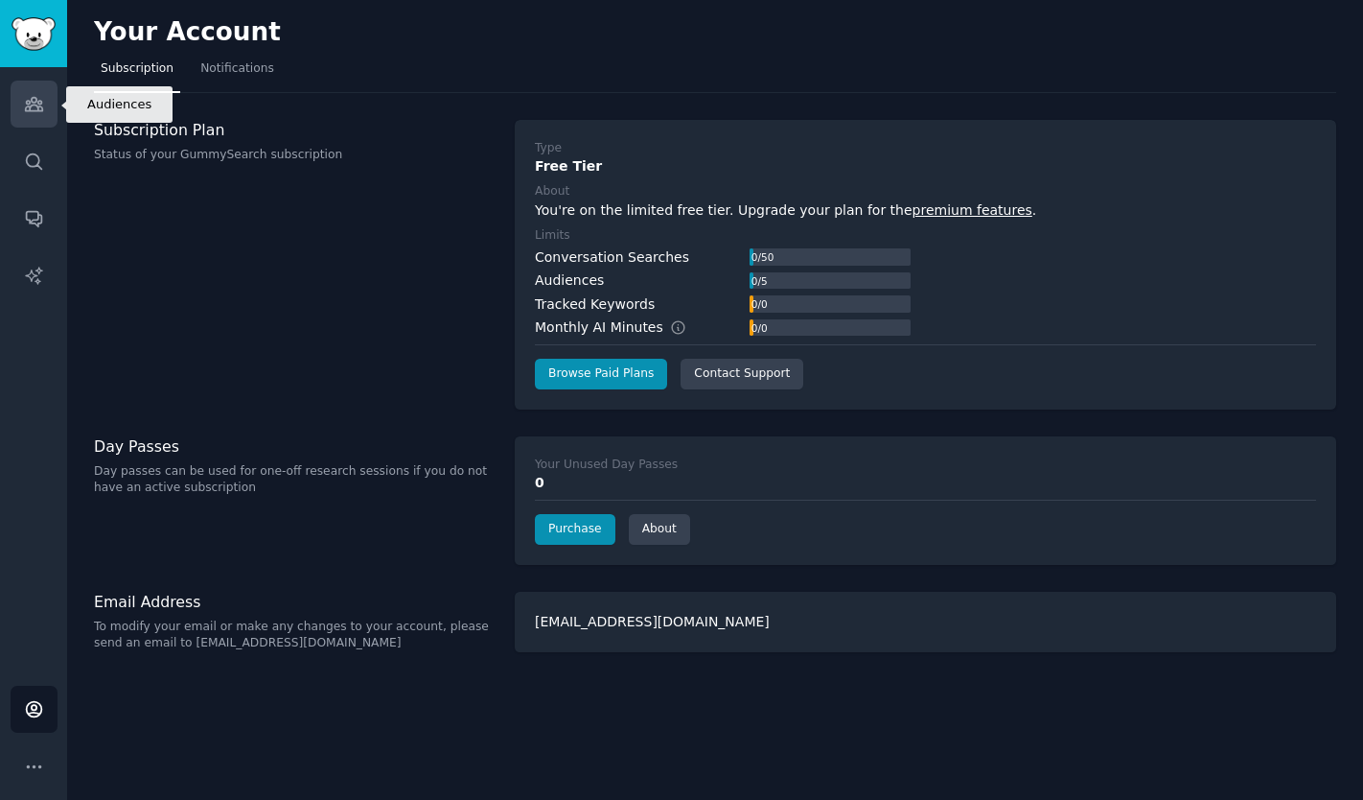
click at [37, 108] on icon "Sidebar" at bounding box center [33, 104] width 17 height 13
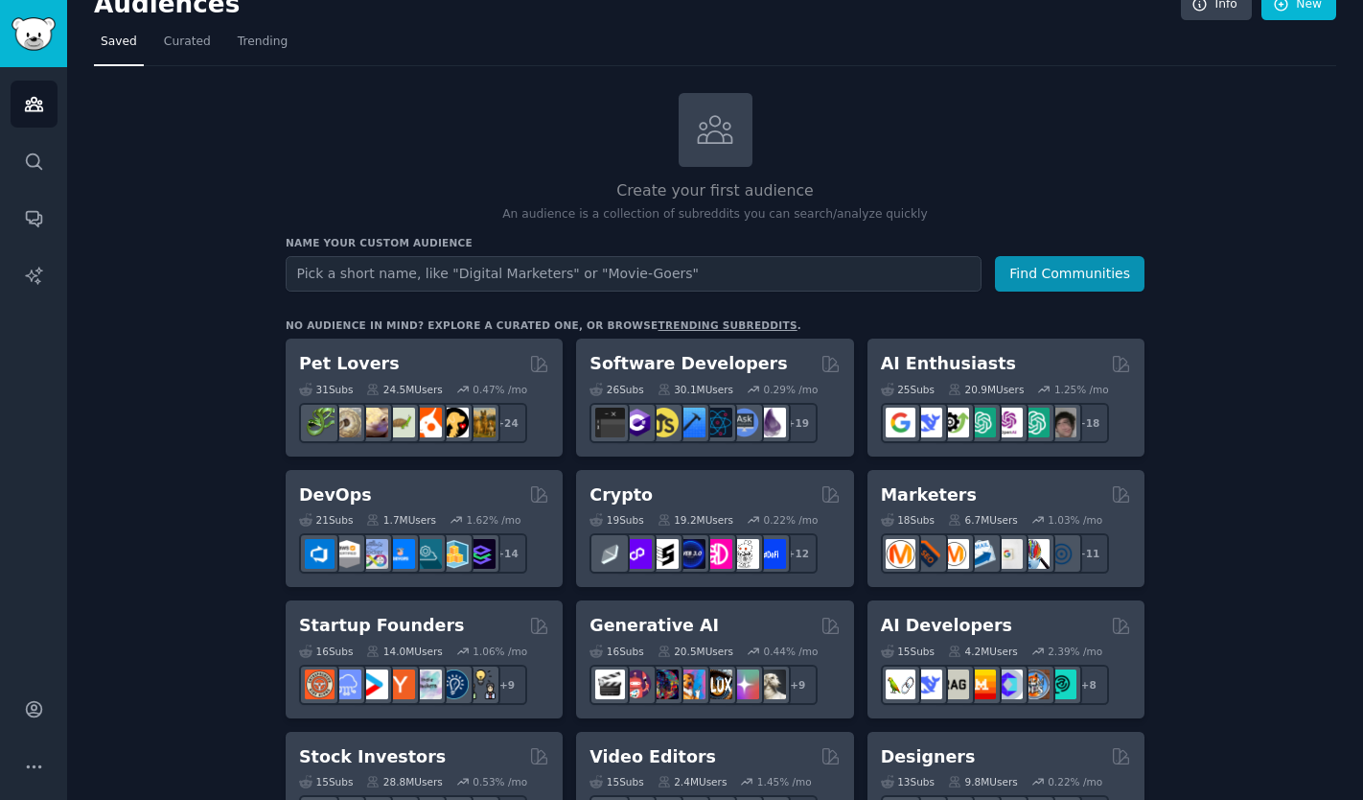
scroll to position [33, 0]
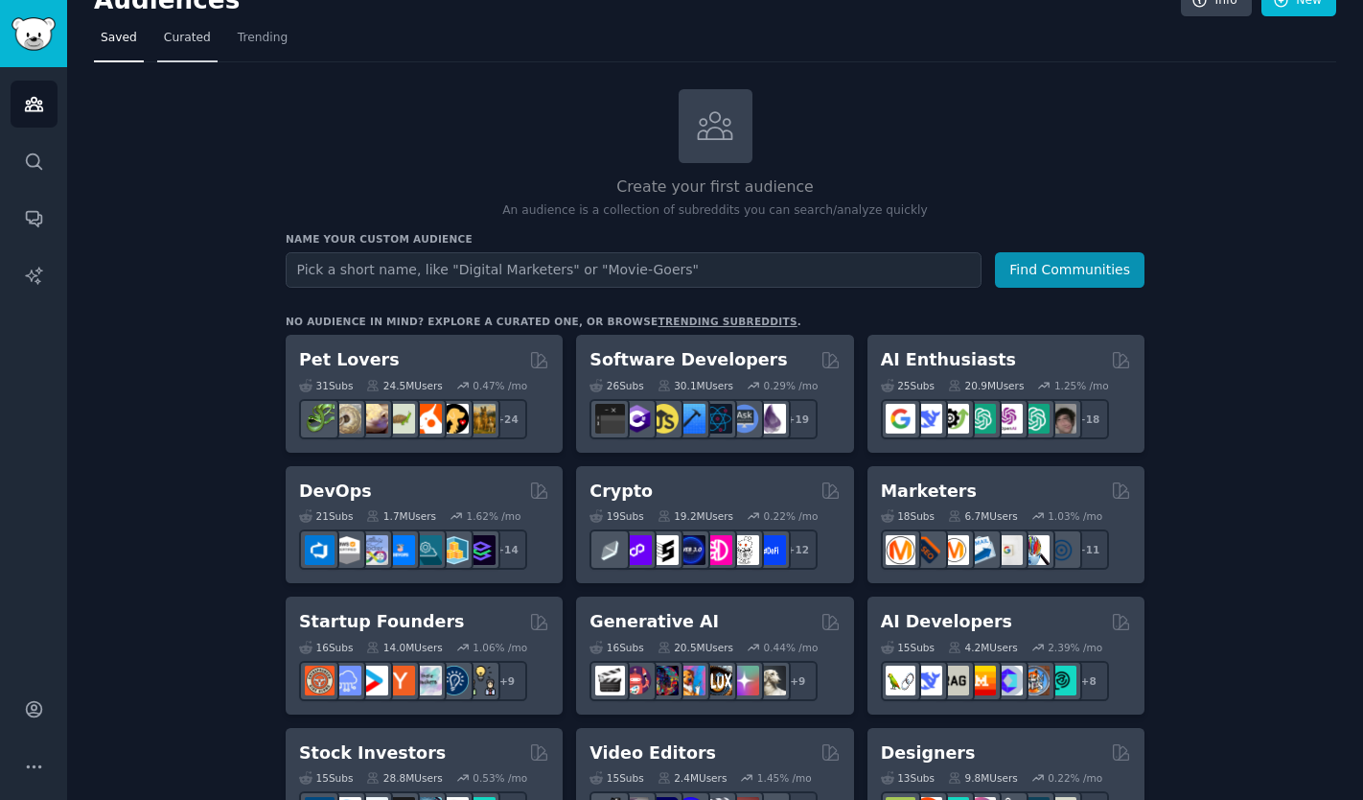
click at [176, 46] on link "Curated" at bounding box center [187, 42] width 60 height 39
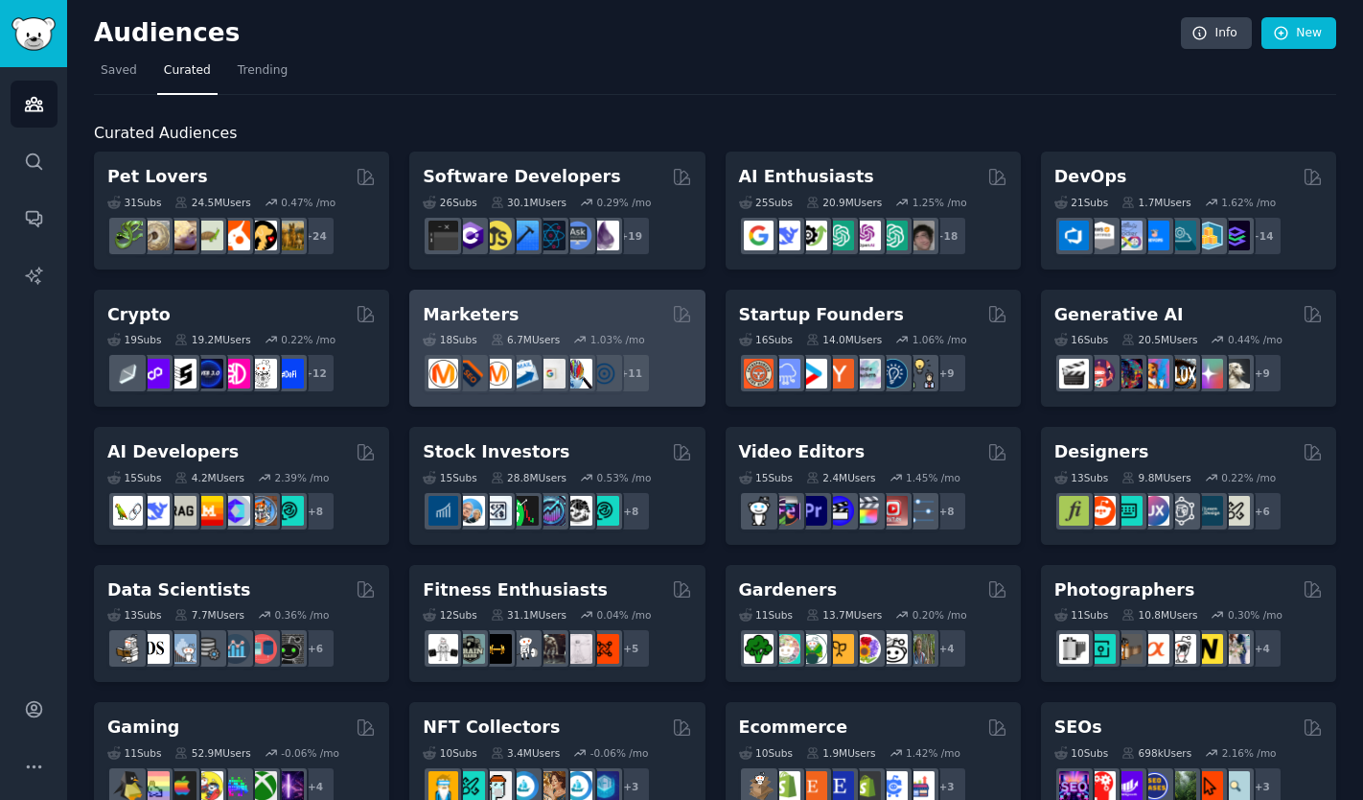
click at [547, 308] on div "Marketers" at bounding box center [557, 315] width 268 height 24
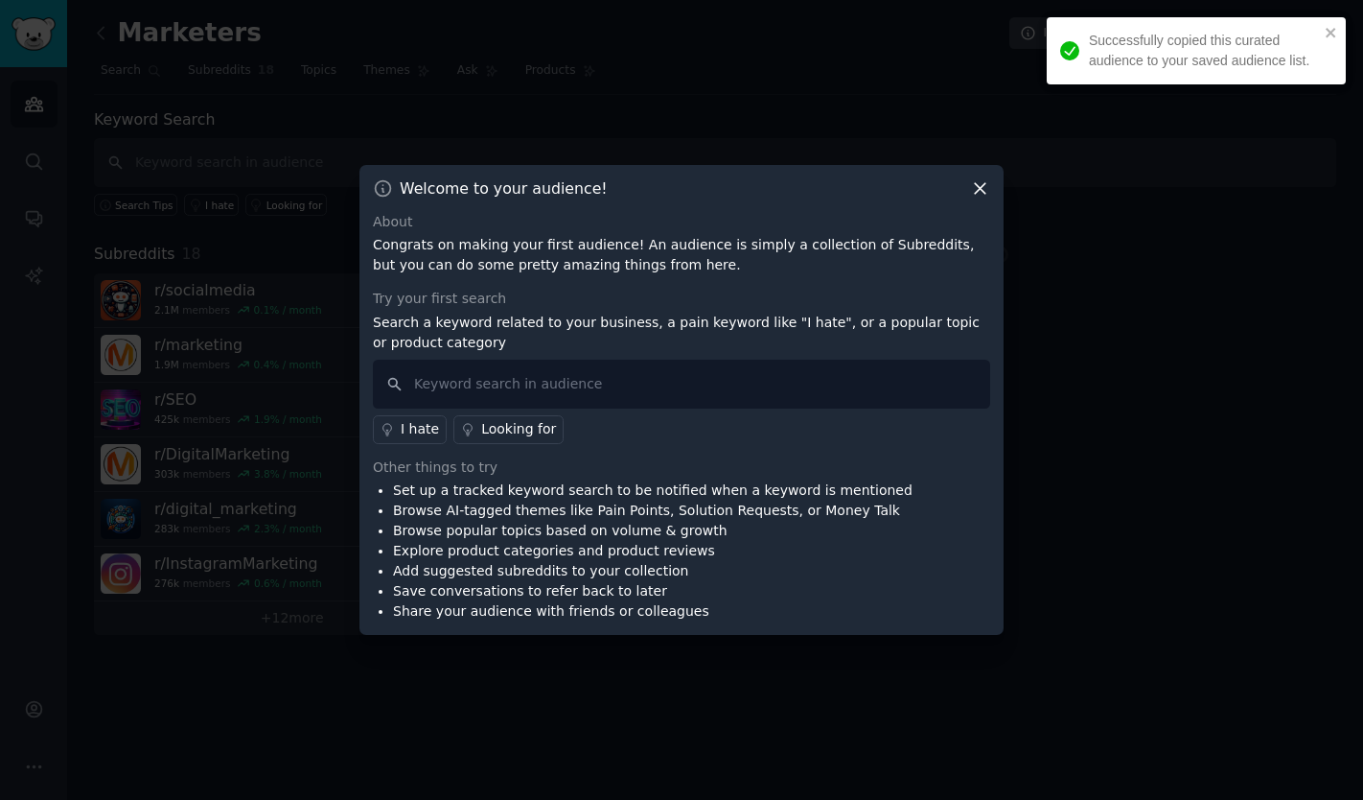
click at [981, 191] on icon at bounding box center [980, 188] width 20 height 20
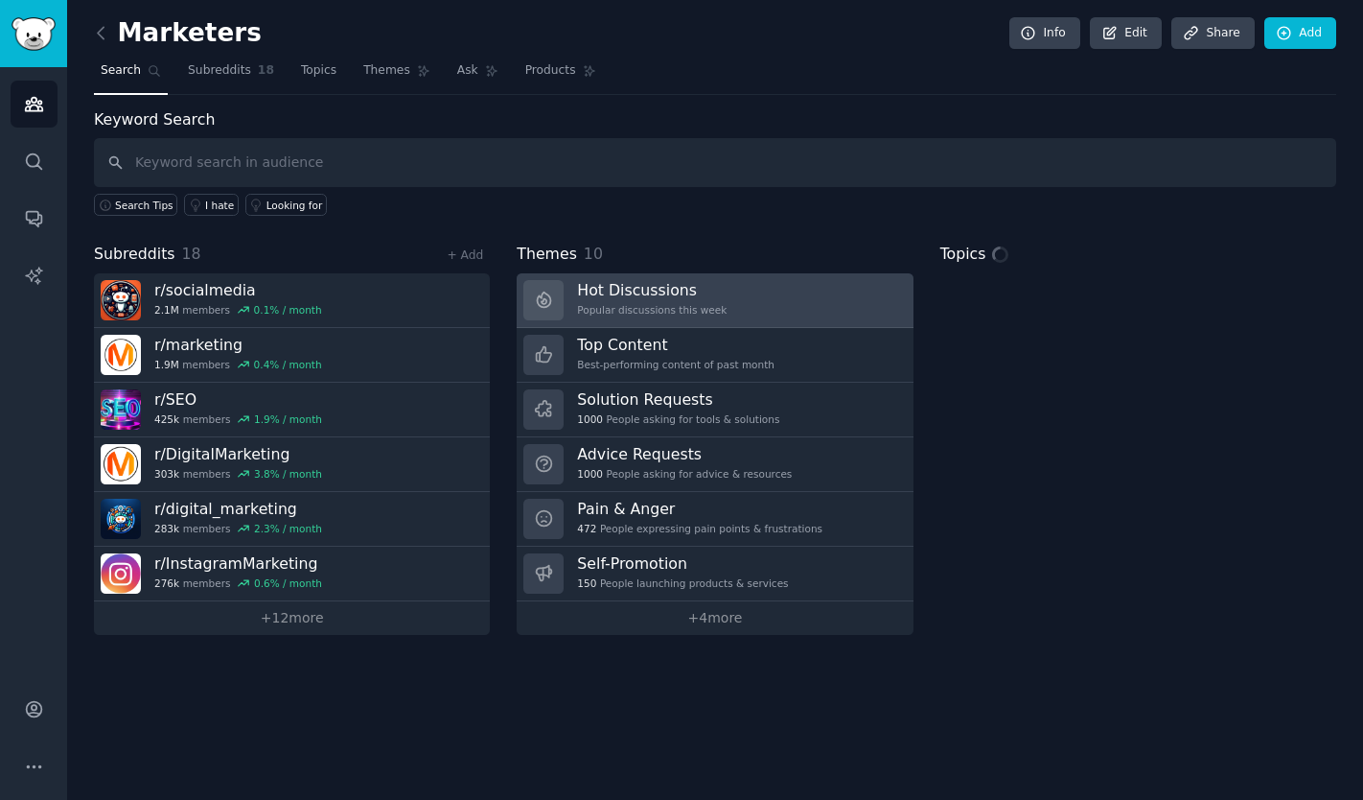
click at [754, 295] on link "Hot Discussions Popular discussions this week" at bounding box center [715, 300] width 396 height 55
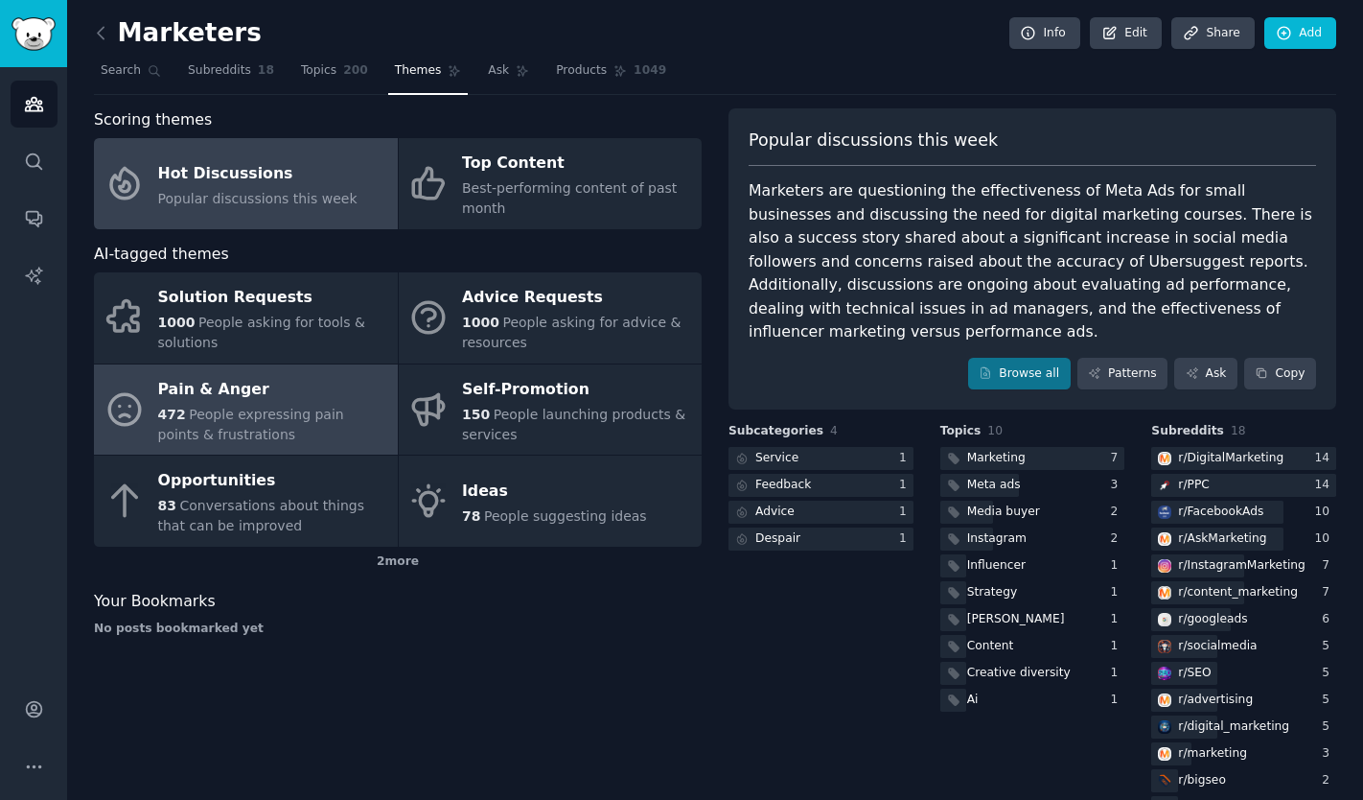
click at [282, 383] on div "Pain & Anger" at bounding box center [273, 389] width 230 height 31
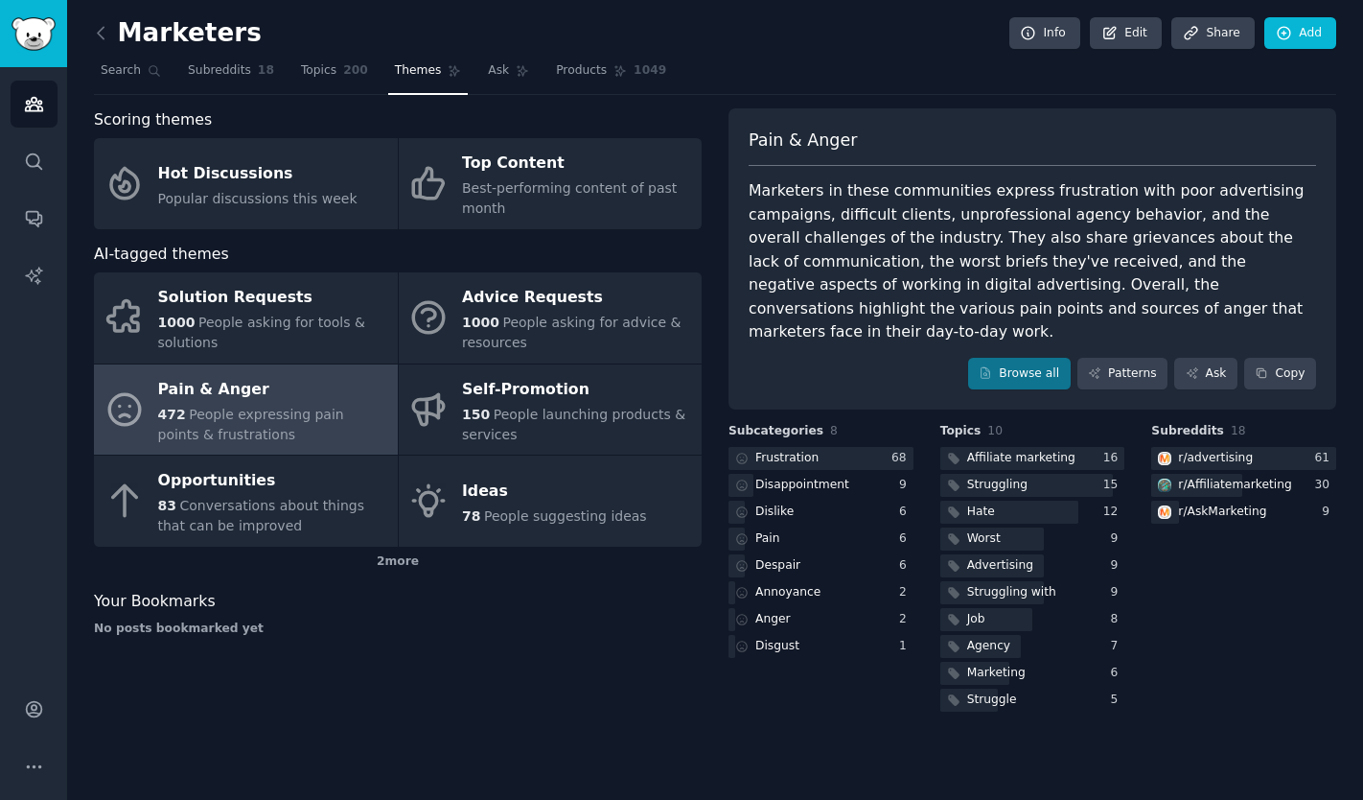
drag, startPoint x: 226, startPoint y: 84, endPoint x: 237, endPoint y: 96, distance: 15.6
click at [226, 85] on link "Subreddits 18" at bounding box center [231, 75] width 100 height 39
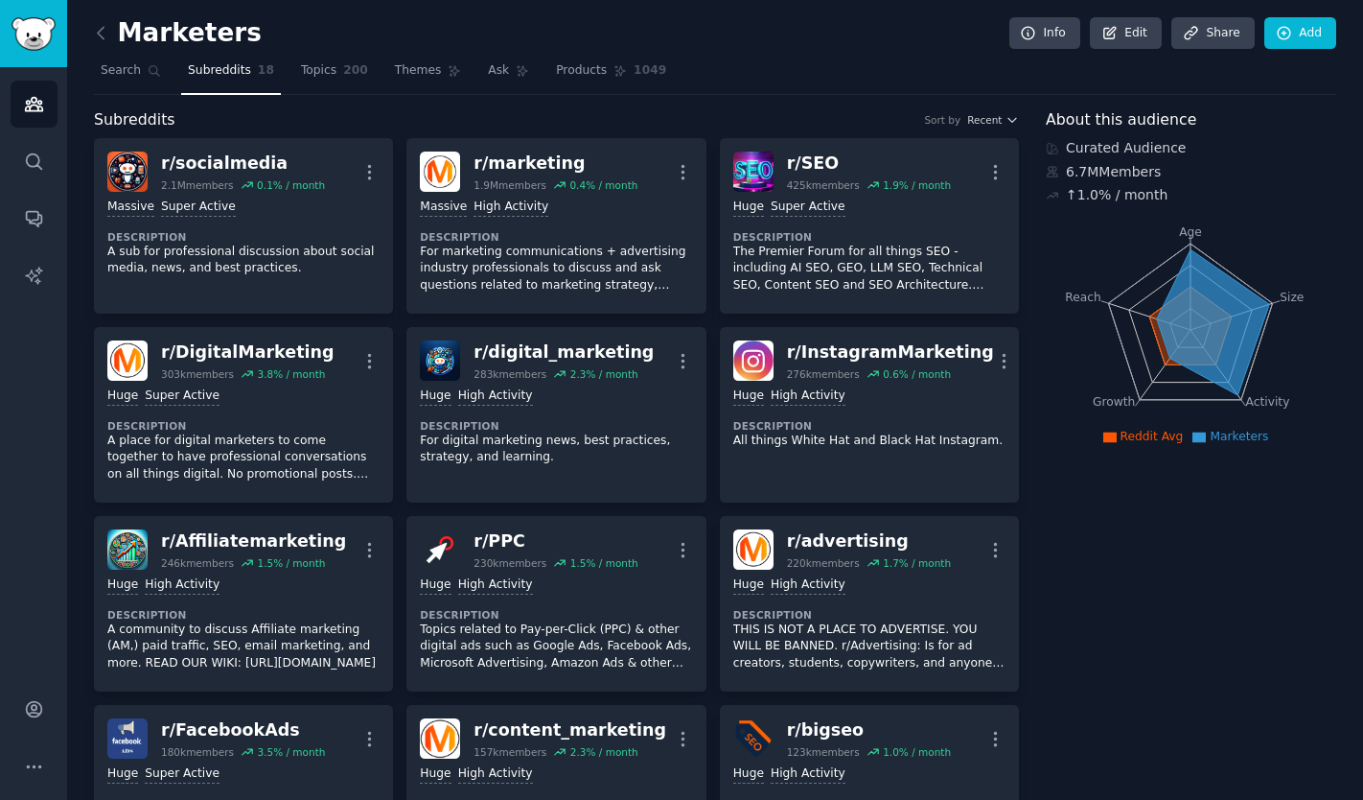
click at [130, 85] on link "Search" at bounding box center [131, 75] width 74 height 39
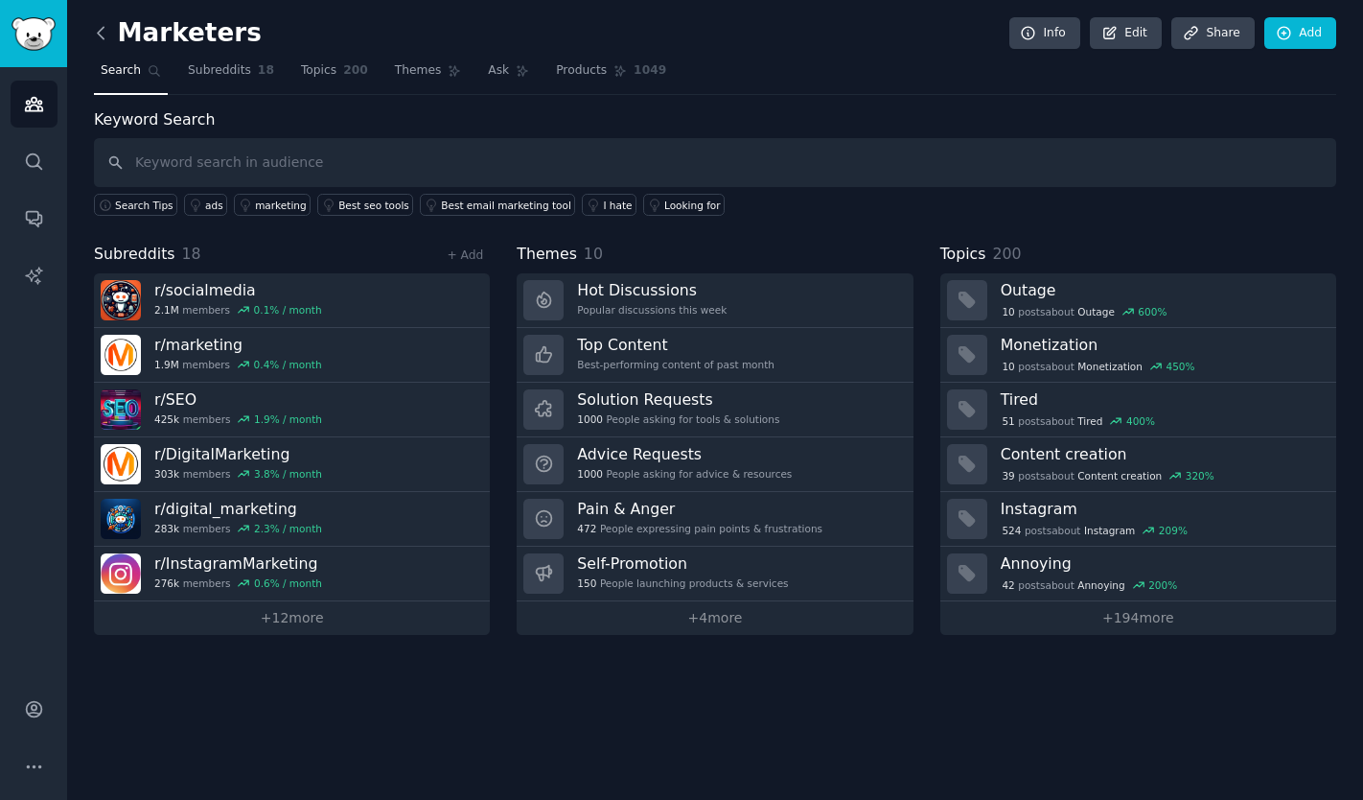
click at [105, 40] on icon at bounding box center [101, 33] width 20 height 20
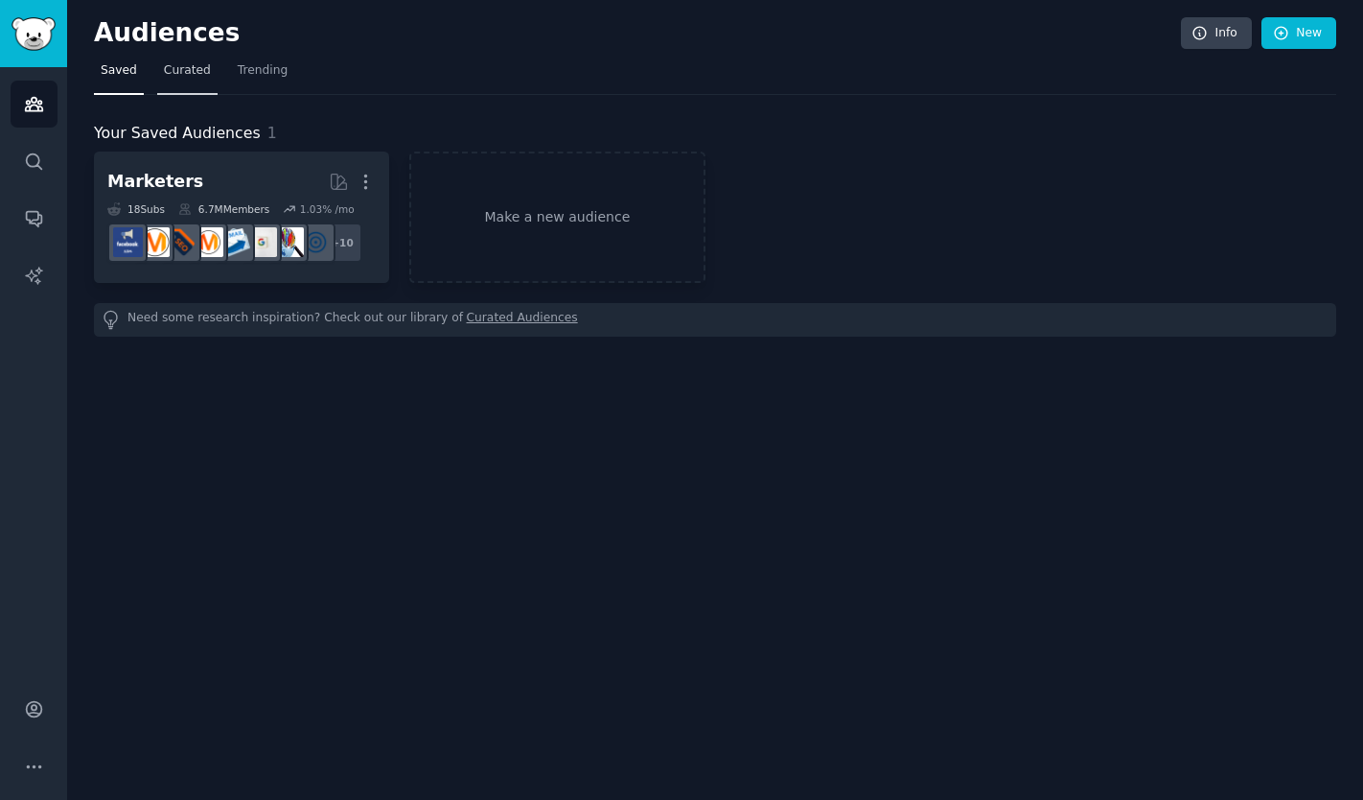
click at [178, 86] on link "Curated" at bounding box center [187, 75] width 60 height 39
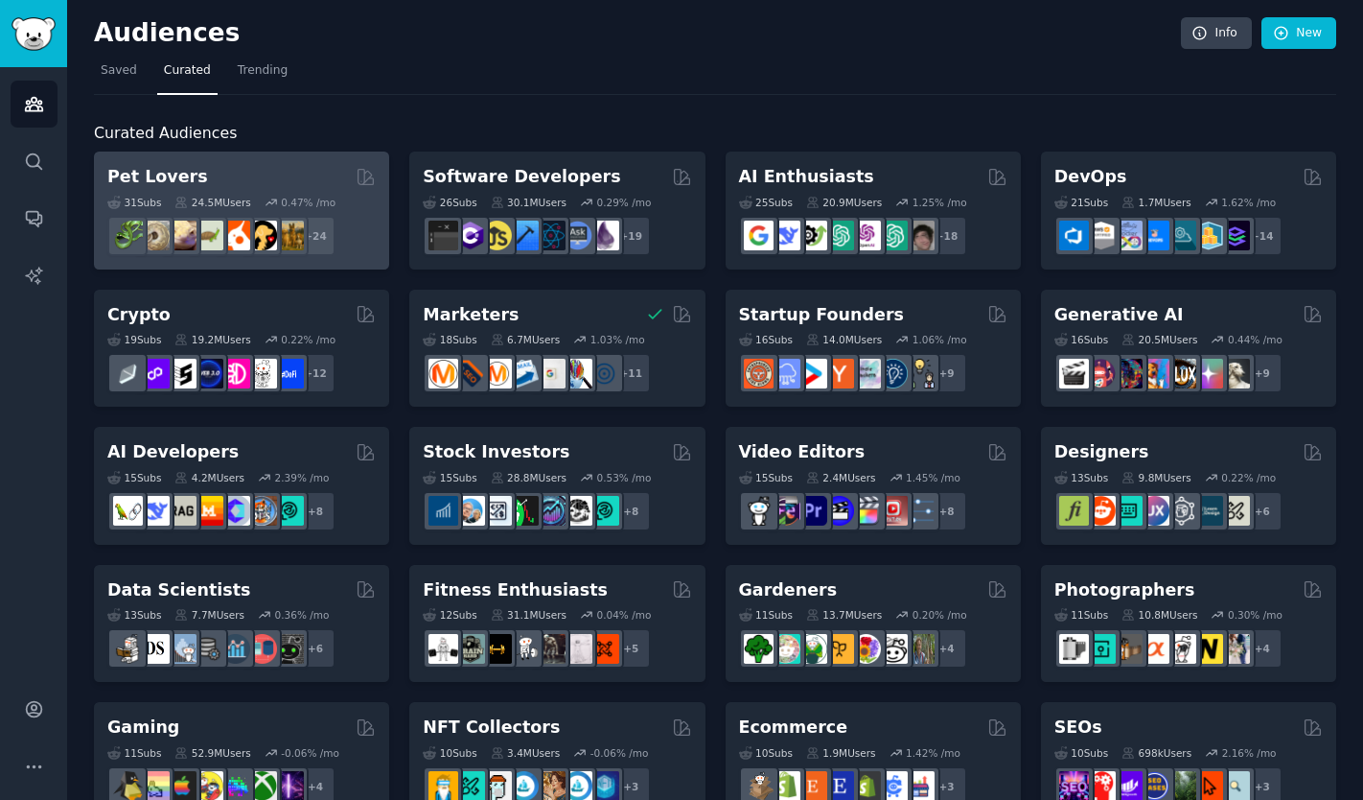
click at [207, 175] on div "Pet Lovers" at bounding box center [241, 177] width 268 height 24
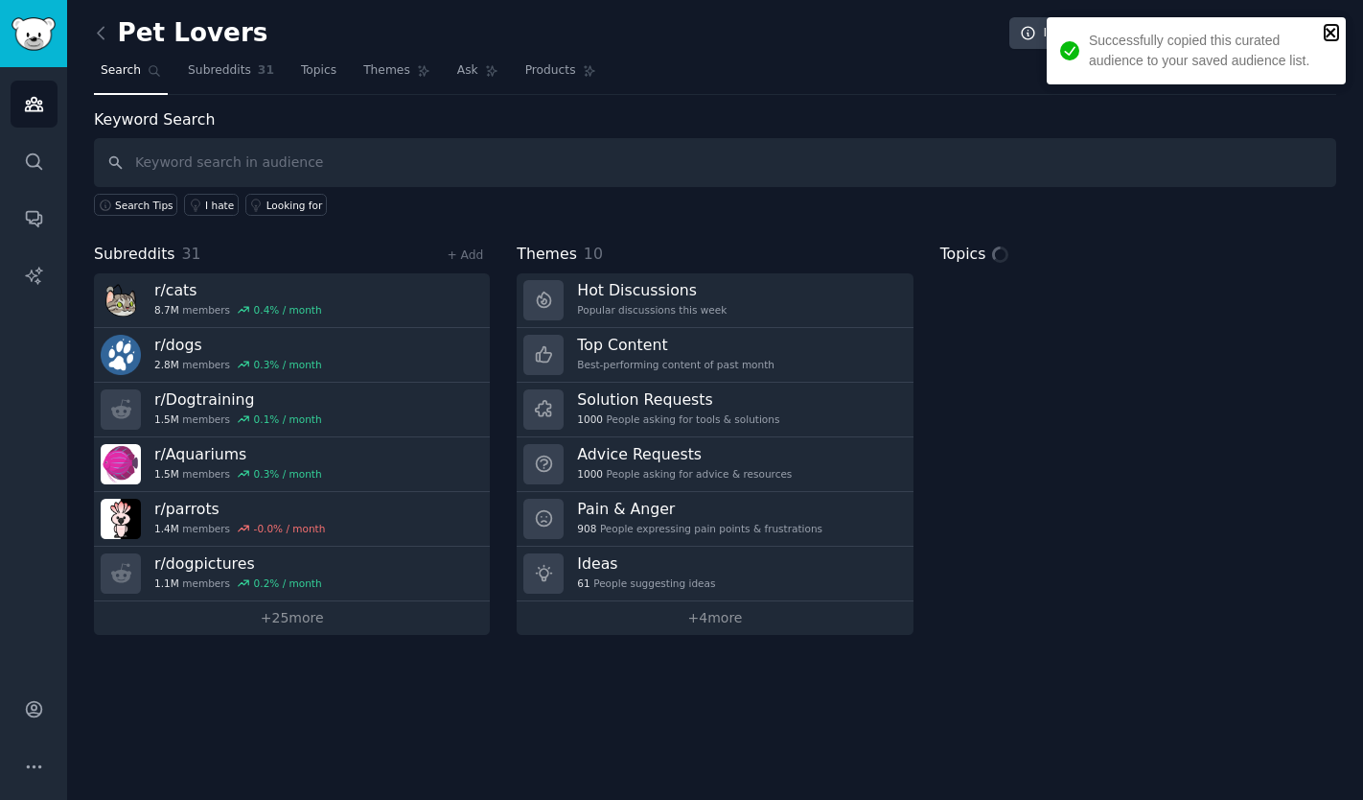
click at [1331, 39] on icon "close" at bounding box center [1331, 32] width 13 height 15
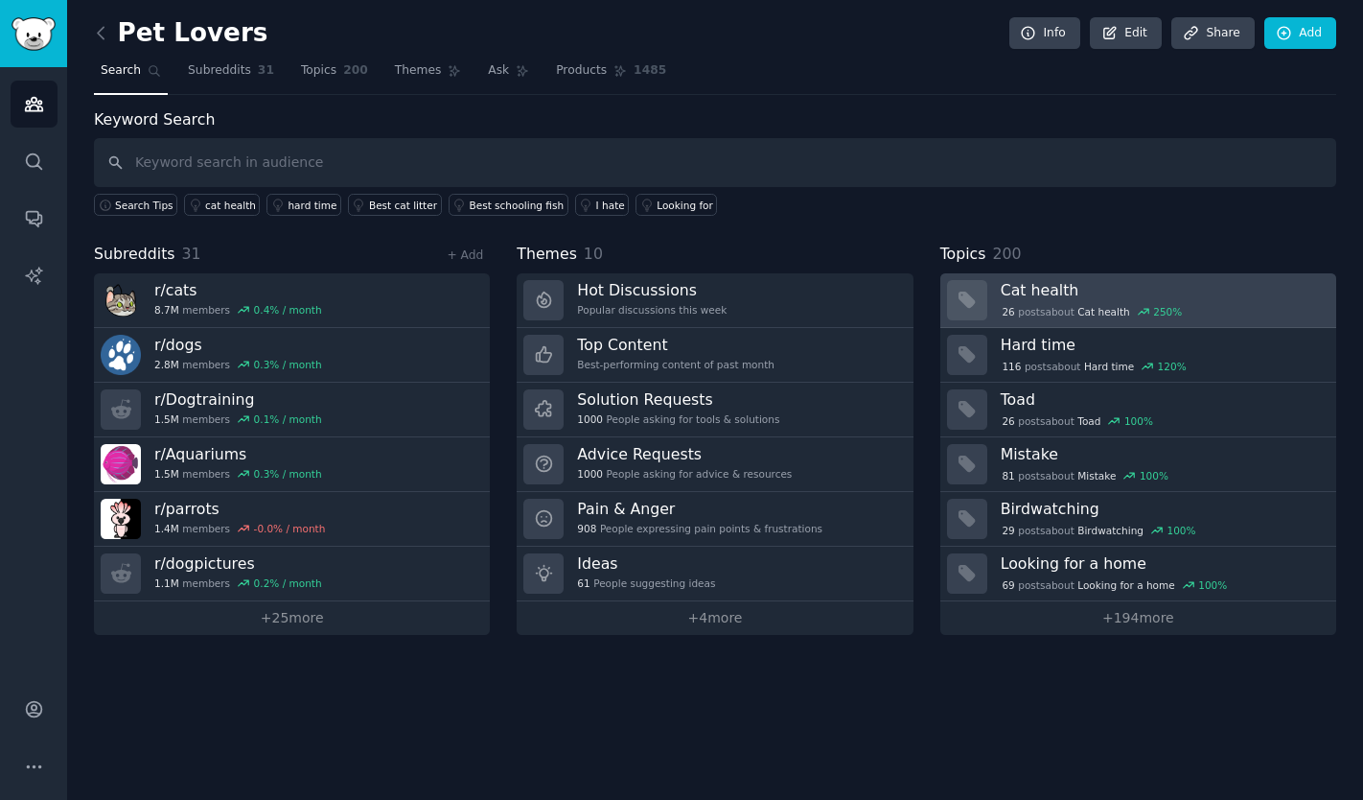
click at [1050, 307] on div "26 post s about Cat health 250 %" at bounding box center [1092, 311] width 183 height 17
